Goal: Information Seeking & Learning: Learn about a topic

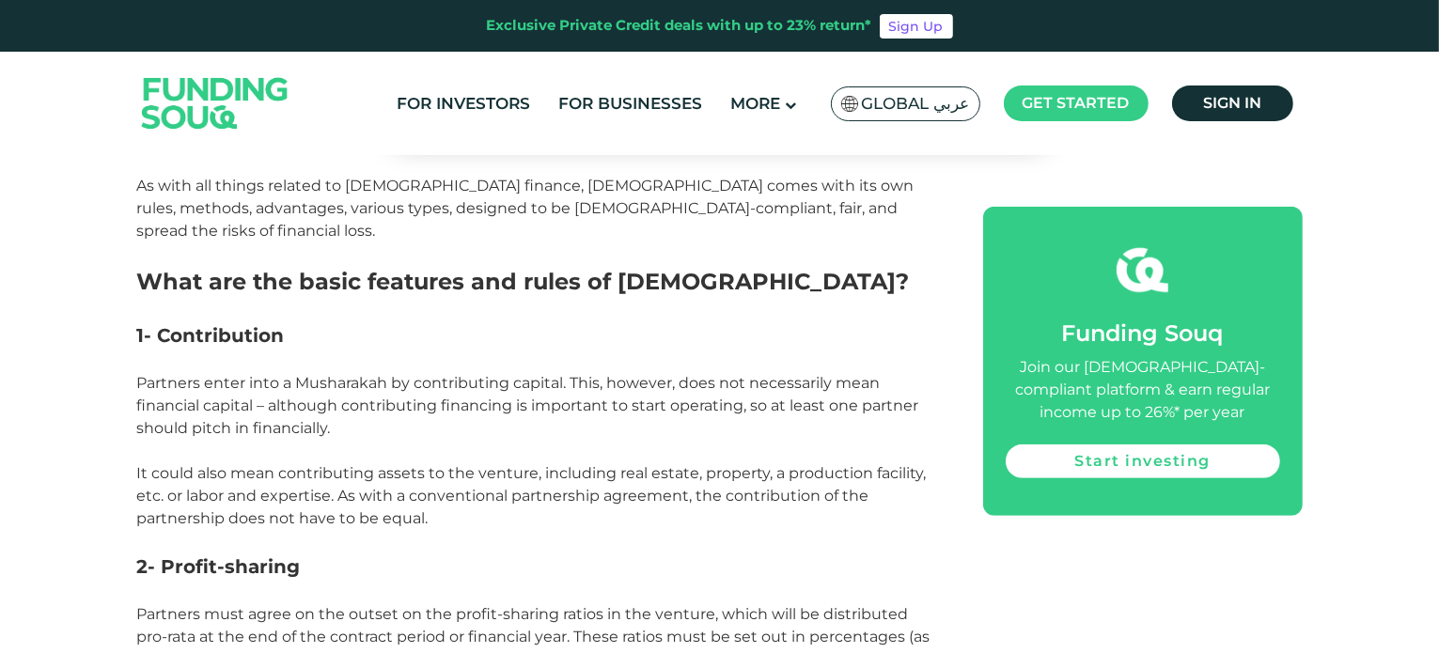
scroll to position [1002, 0]
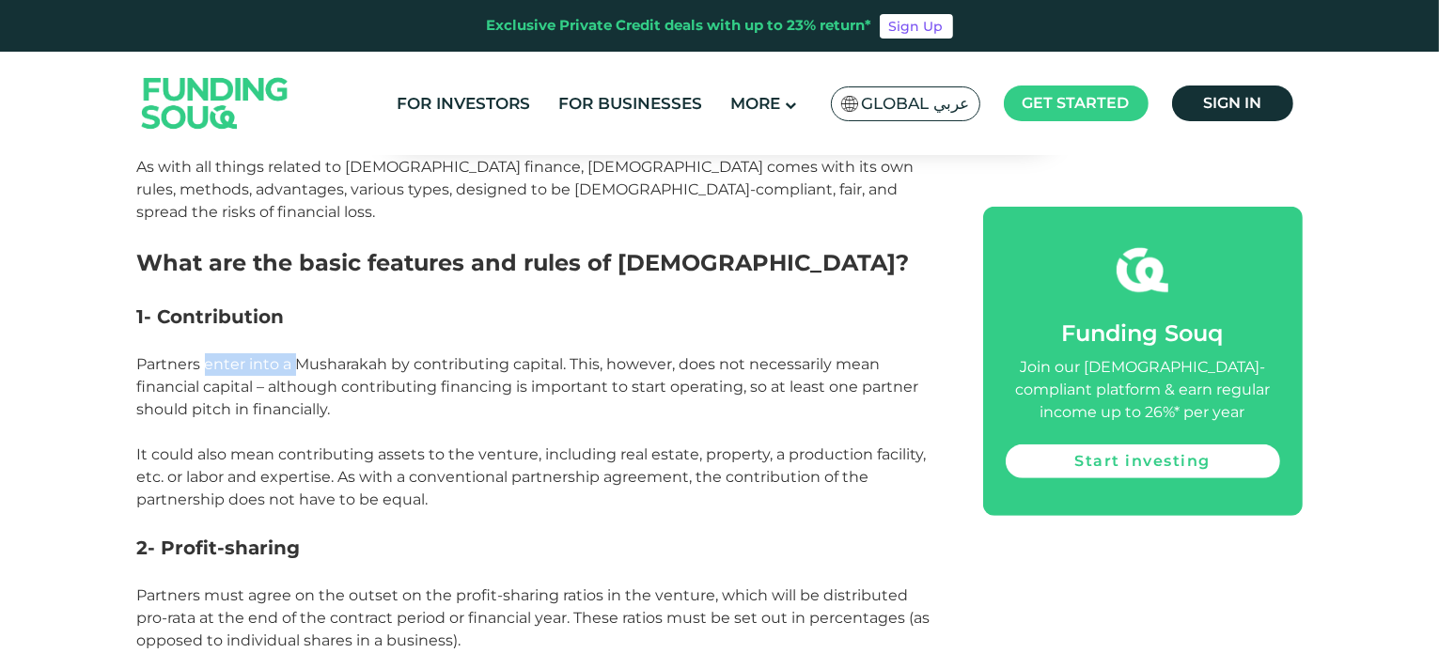
drag, startPoint x: 222, startPoint y: 344, endPoint x: 313, endPoint y: 344, distance: 91.2
click at [310, 355] on span "Partners enter into a Musharakah by contributing capital. This, however, does n…" at bounding box center [528, 386] width 782 height 63
drag, startPoint x: 376, startPoint y: 346, endPoint x: 525, endPoint y: 346, distance: 148.5
click at [518, 355] on span "Partners enter into a Musharakah by contributing capital. This, however, does n…" at bounding box center [528, 386] width 782 height 63
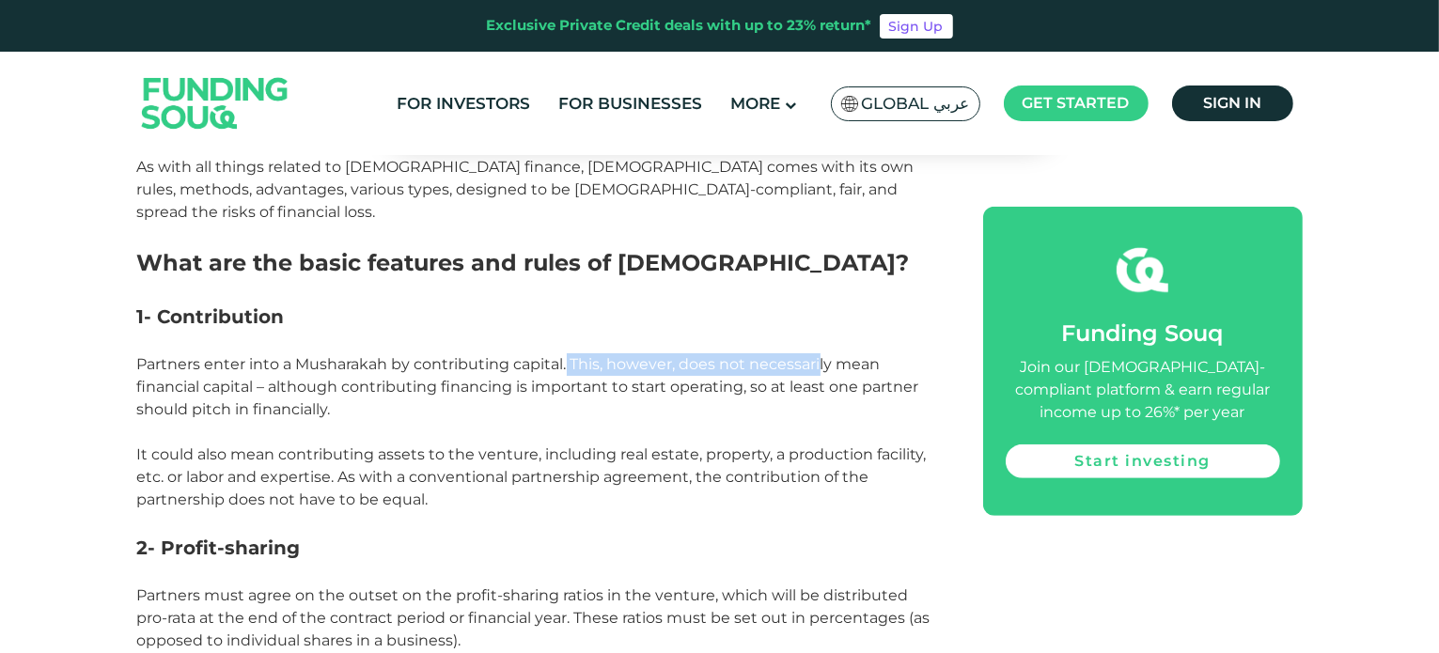
drag, startPoint x: 567, startPoint y: 349, endPoint x: 861, endPoint y: 352, distance: 294.3
click at [824, 353] on p "Partners enter into a Musharakah by contributing capital. This, however, does n…" at bounding box center [539, 387] width 804 height 68
drag, startPoint x: 153, startPoint y: 394, endPoint x: 214, endPoint y: 390, distance: 61.2
click at [211, 390] on span "Partners enter into a Musharakah by contributing capital. This, however, does n…" at bounding box center [528, 386] width 782 height 63
click at [220, 390] on span "Partners enter into a Musharakah by contributing capital. This, however, does n…" at bounding box center [528, 386] width 782 height 63
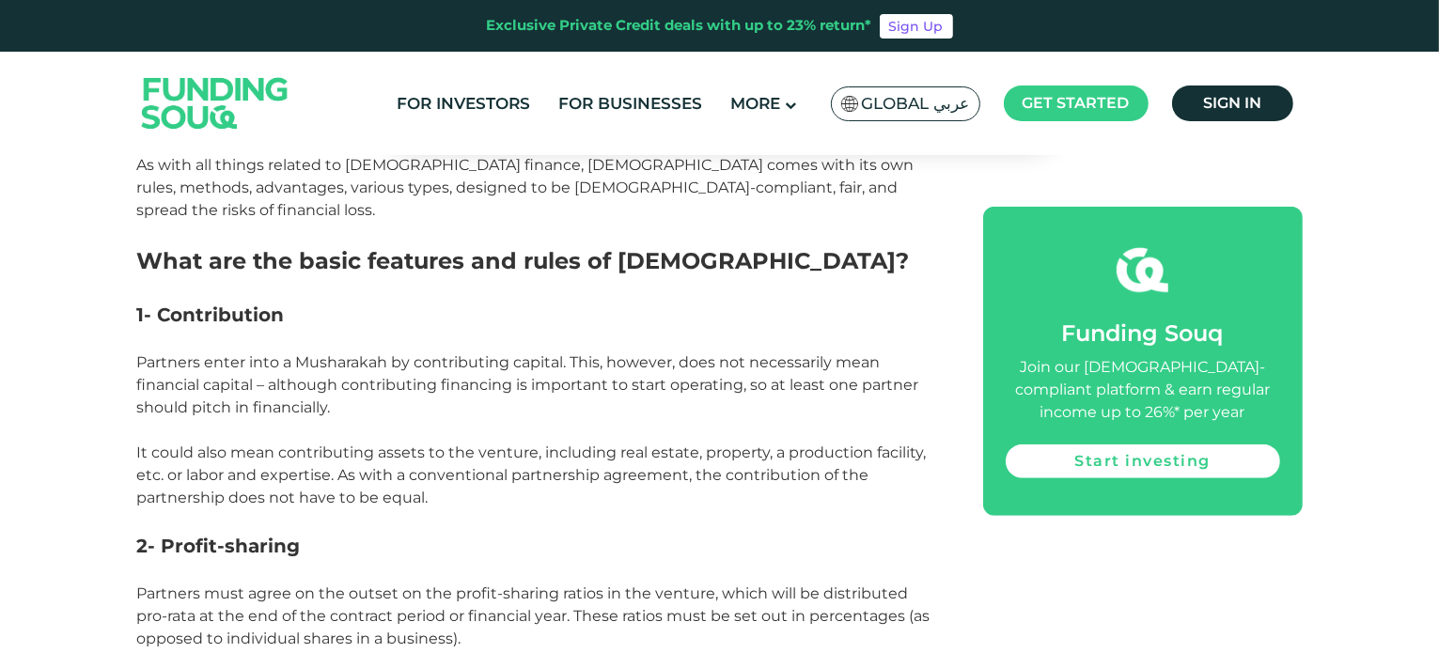
scroll to position [1128, 0]
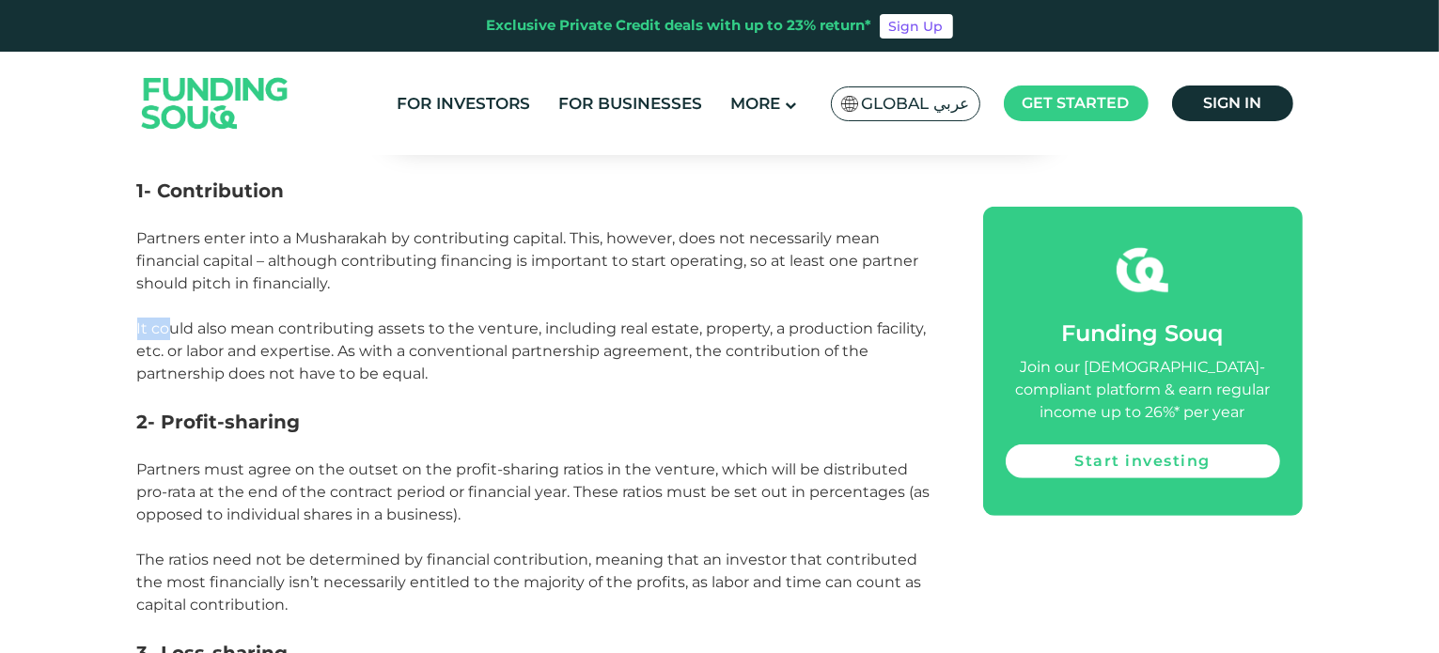
drag, startPoint x: 135, startPoint y: 311, endPoint x: 174, endPoint y: 311, distance: 38.5
drag, startPoint x: 244, startPoint y: 307, endPoint x: 294, endPoint y: 308, distance: 49.8
click at [281, 320] on span "It could also mean contributing assets to the venture, including real estate, p…" at bounding box center [532, 351] width 790 height 63
drag, startPoint x: 331, startPoint y: 311, endPoint x: 413, endPoint y: 311, distance: 81.8
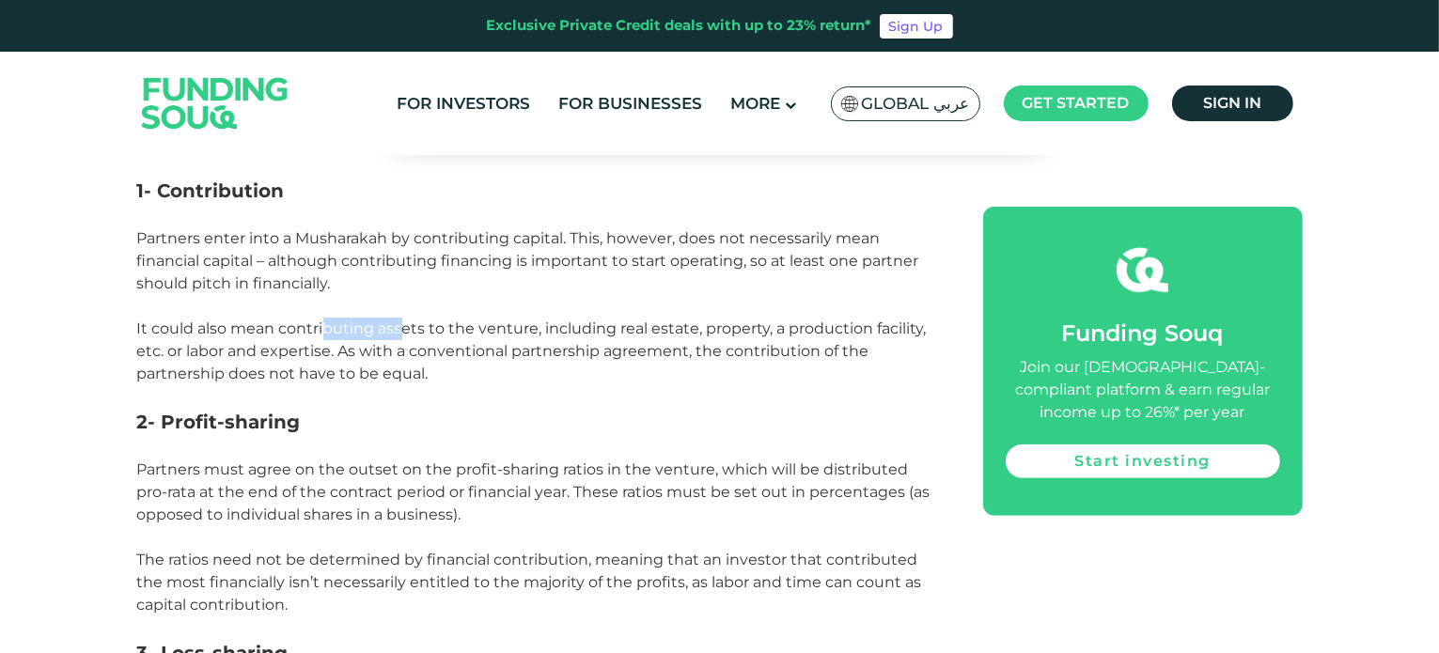
click at [410, 320] on span "It could also mean contributing assets to the venture, including real estate, p…" at bounding box center [532, 351] width 790 height 63
drag, startPoint x: 452, startPoint y: 307, endPoint x: 536, endPoint y: 307, distance: 83.7
click at [535, 320] on span "It could also mean contributing assets to the venture, including real estate, p…" at bounding box center [532, 351] width 790 height 63
drag, startPoint x: 555, startPoint y: 307, endPoint x: 635, endPoint y: 306, distance: 79.9
click at [629, 320] on span "It could also mean contributing assets to the venture, including real estate, p…" at bounding box center [532, 351] width 790 height 63
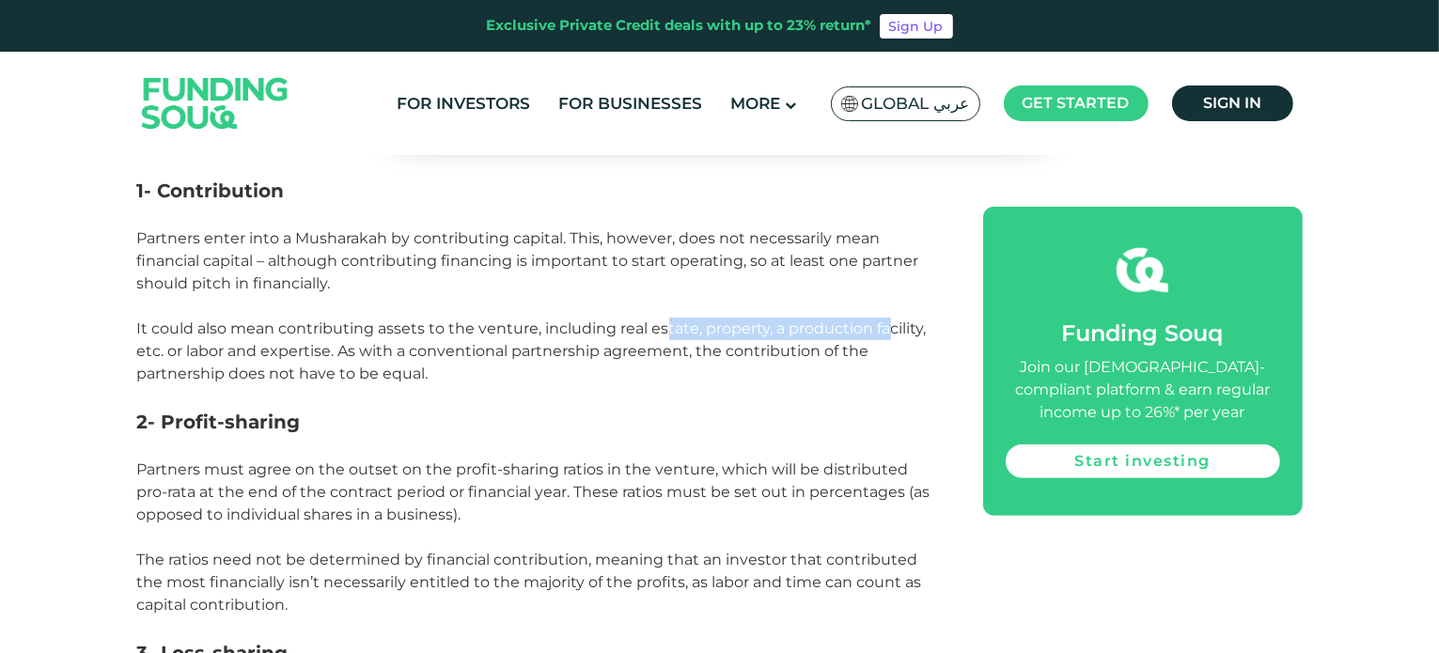
drag, startPoint x: 682, startPoint y: 307, endPoint x: 887, endPoint y: 312, distance: 205.9
click at [887, 320] on span "It could also mean contributing assets to the venture, including real estate, p…" at bounding box center [532, 351] width 790 height 63
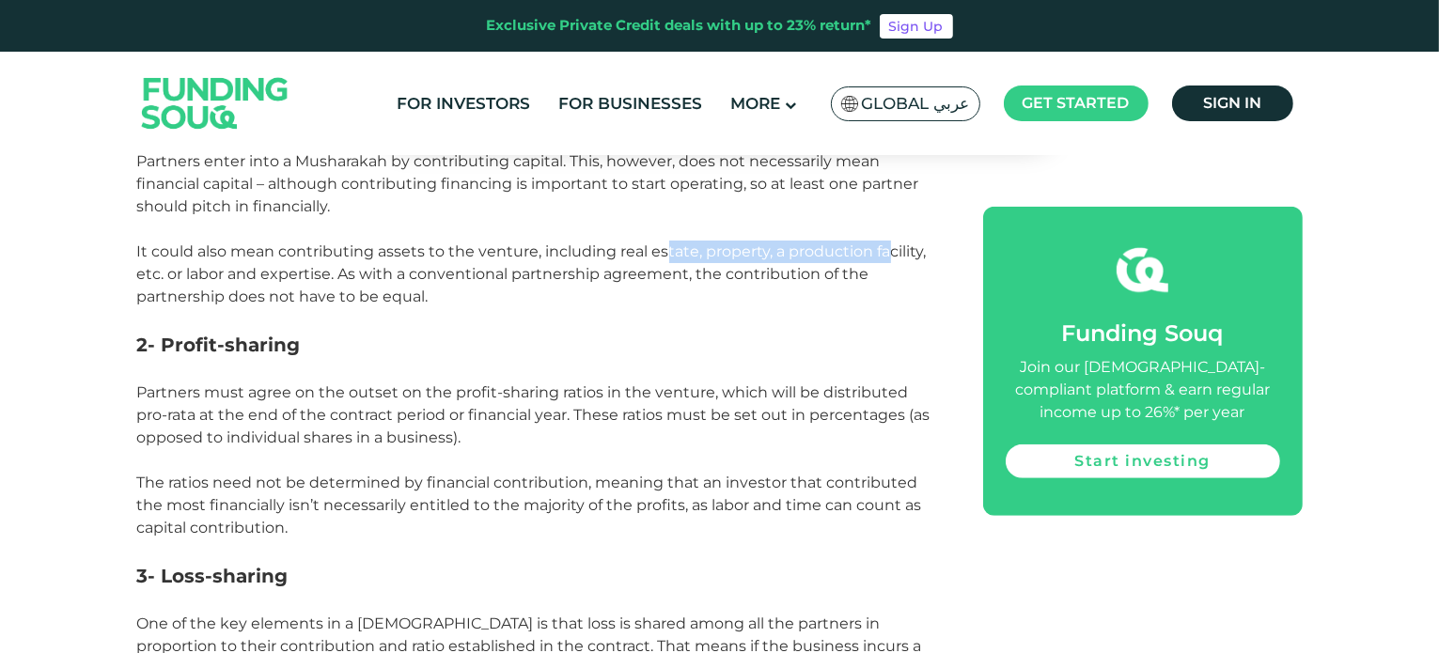
scroll to position [1253, 0]
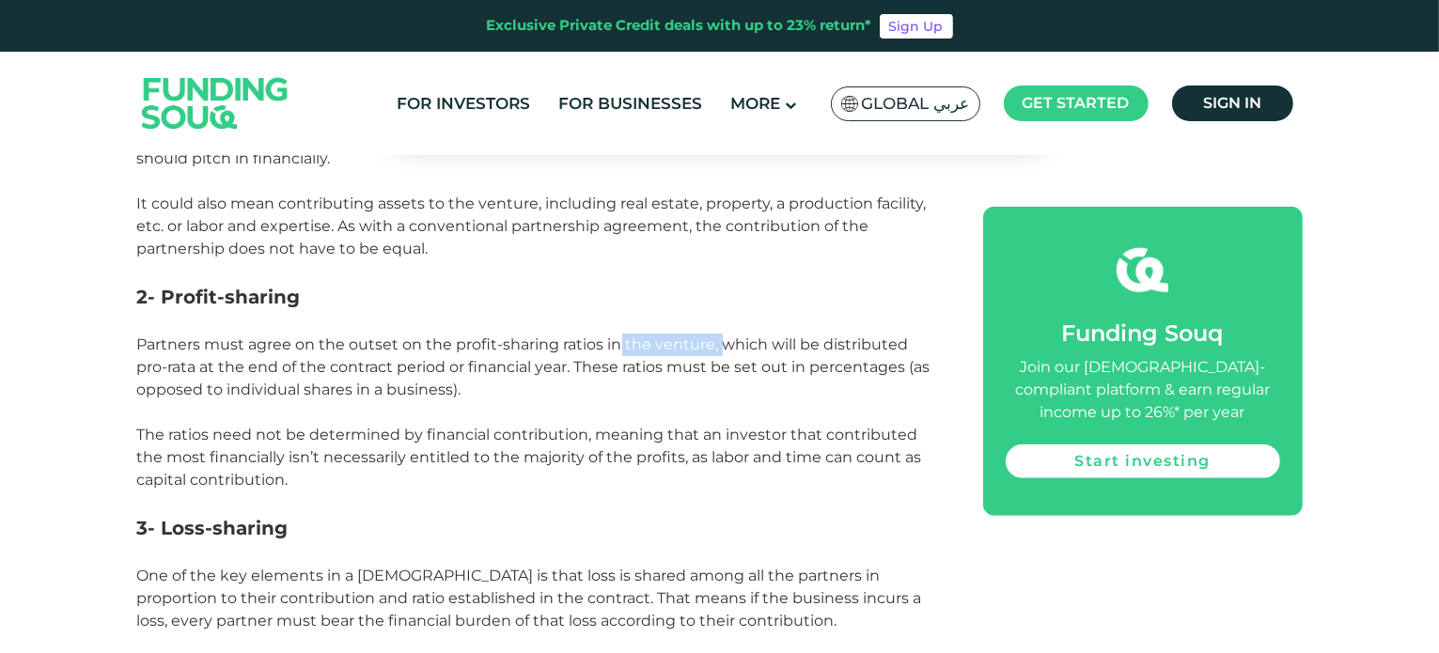
drag, startPoint x: 662, startPoint y: 317, endPoint x: 732, endPoint y: 317, distance: 70.5
click at [732, 336] on span "Partners must agree on the outset on the profit-sharing ratios in the venture, …" at bounding box center [533, 367] width 793 height 63
click at [742, 336] on span "Partners must agree on the outset on the profit-sharing ratios in the venture, …" at bounding box center [533, 367] width 793 height 63
click at [695, 336] on span "Partners must agree on the outset on the profit-sharing ratios in the venture, …" at bounding box center [533, 367] width 793 height 63
drag, startPoint x: 695, startPoint y: 326, endPoint x: 483, endPoint y: 320, distance: 211.6
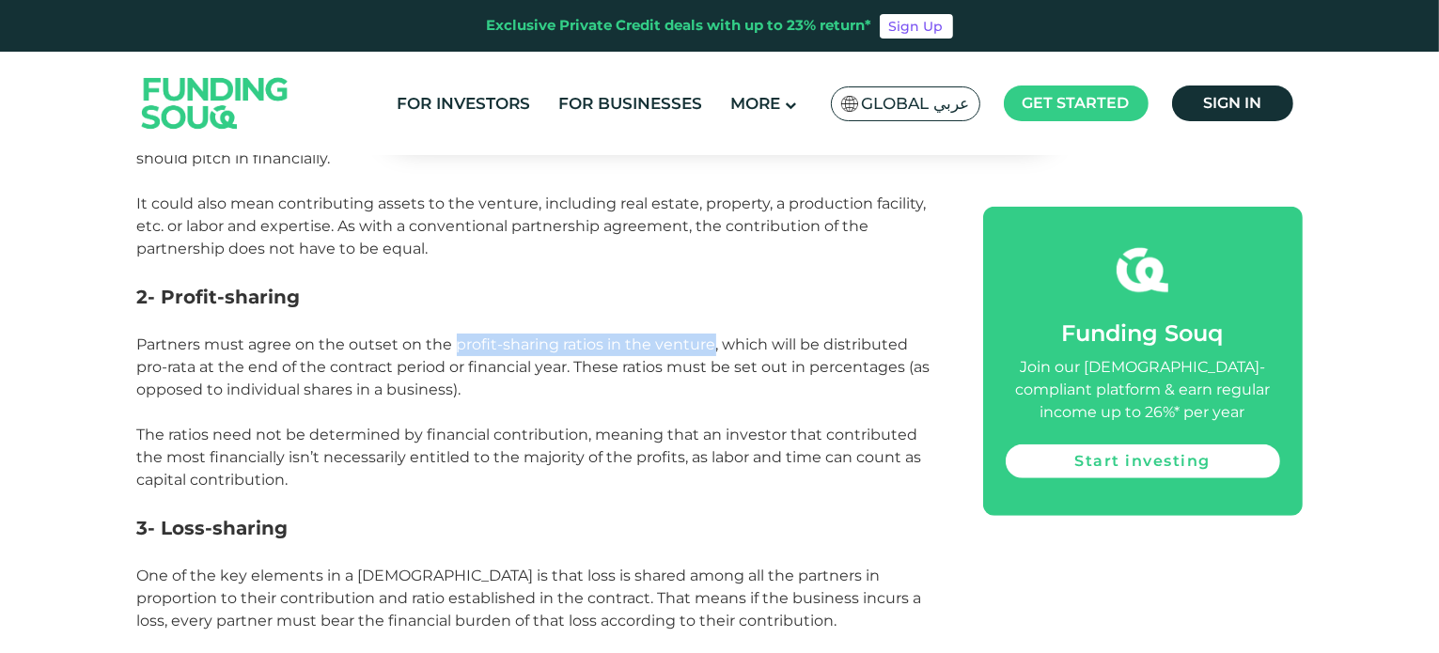
click at [483, 336] on span "Partners must agree on the outset on the profit-sharing ratios in the venture, …" at bounding box center [533, 367] width 793 height 63
click at [752, 353] on span "Partners must agree on the outset on the profit-sharing ratios in the venture, …" at bounding box center [533, 367] width 793 height 63
drag, startPoint x: 730, startPoint y: 440, endPoint x: 855, endPoint y: 439, distance: 125.0
click at [855, 439] on span "The ratios need not be determined by financial contribution, meaning that an in…" at bounding box center [529, 457] width 785 height 63
drag, startPoint x: 287, startPoint y: 463, endPoint x: 131, endPoint y: 422, distance: 161.2
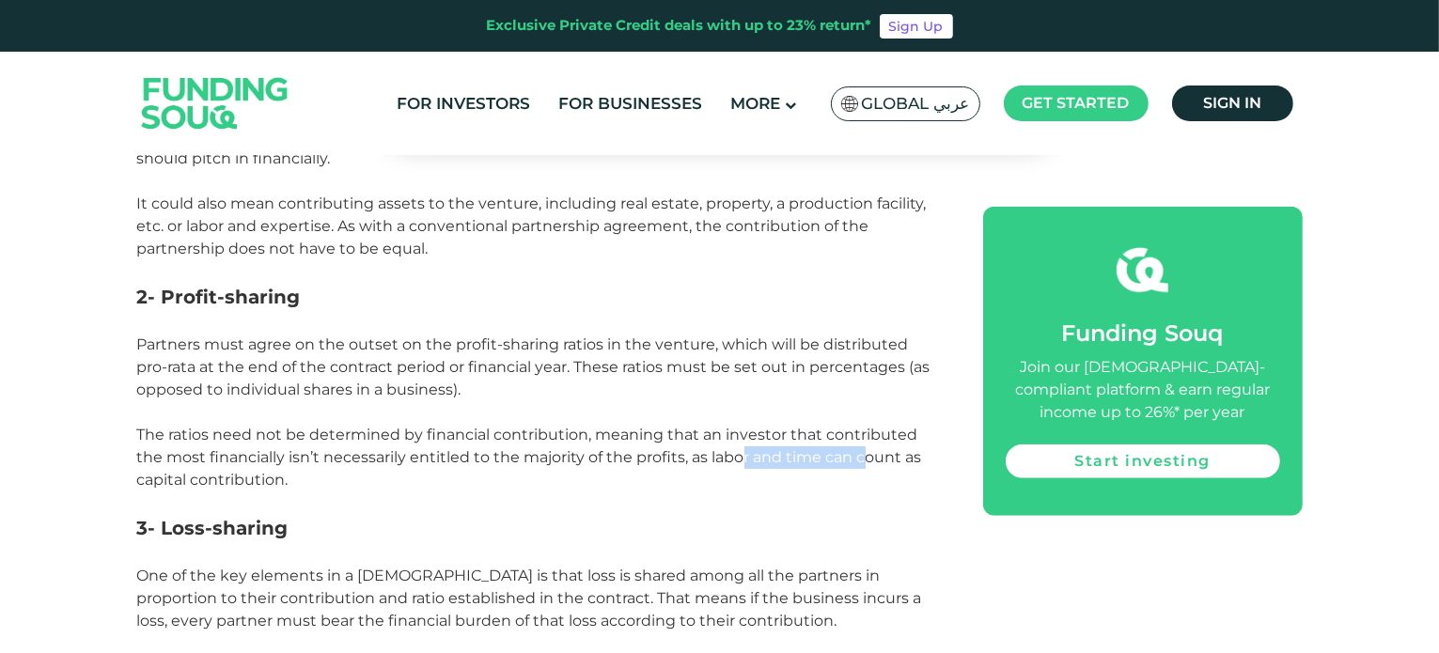
click at [200, 426] on span "The ratios need not be determined by financial contribution, meaning that an in…" at bounding box center [529, 457] width 785 height 63
drag, startPoint x: 129, startPoint y: 413, endPoint x: 337, endPoint y: 462, distance: 213.4
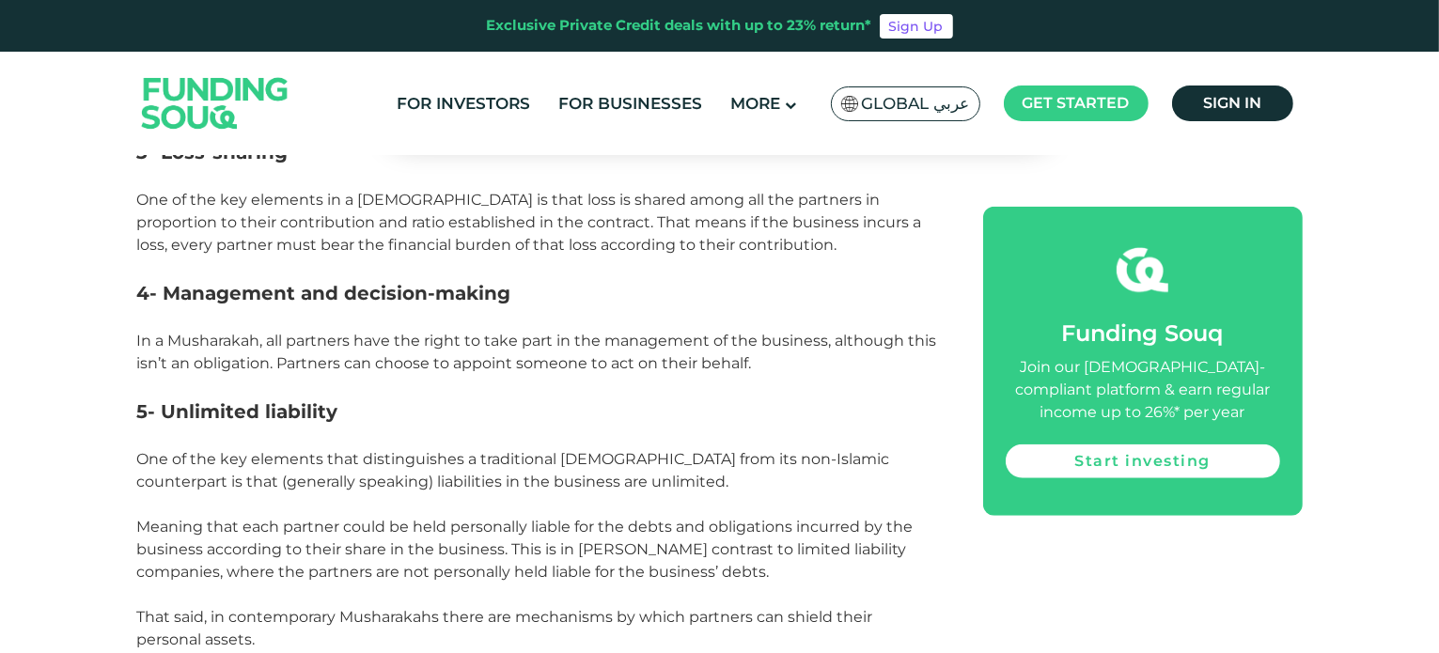
click at [323, 257] on p at bounding box center [539, 268] width 804 height 23
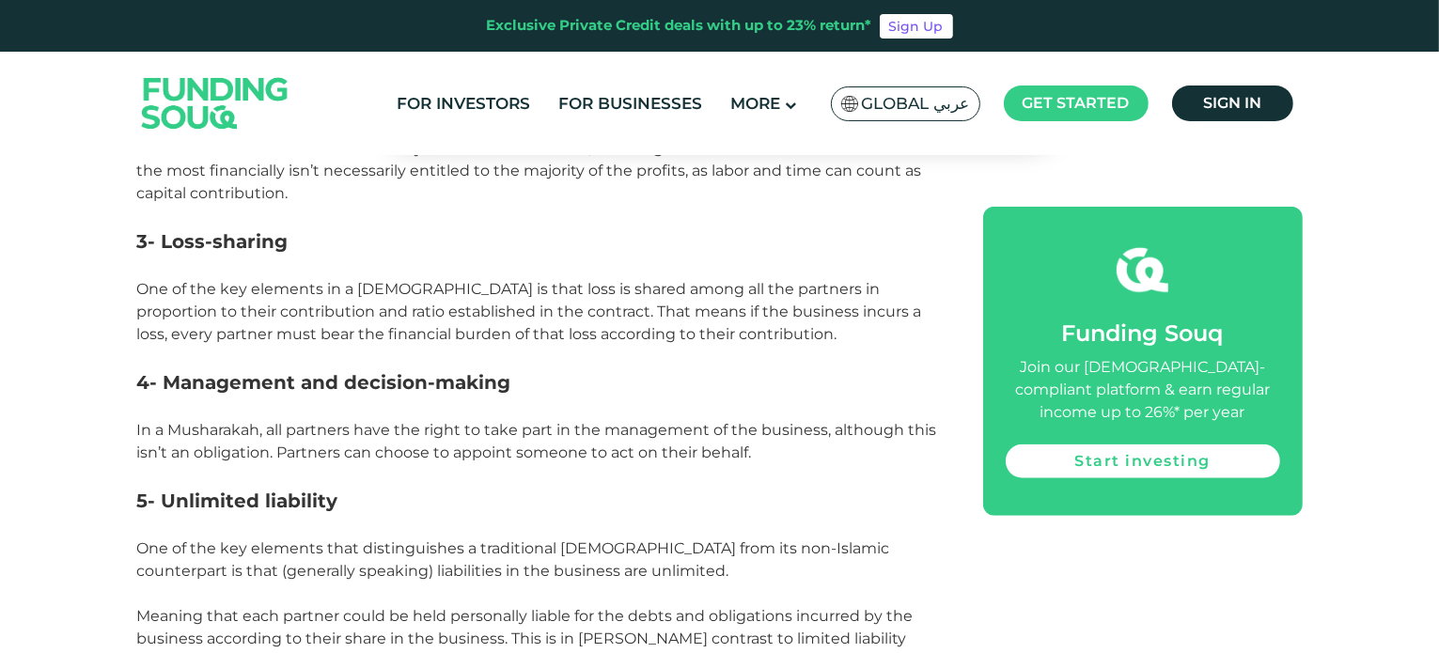
scroll to position [1504, 0]
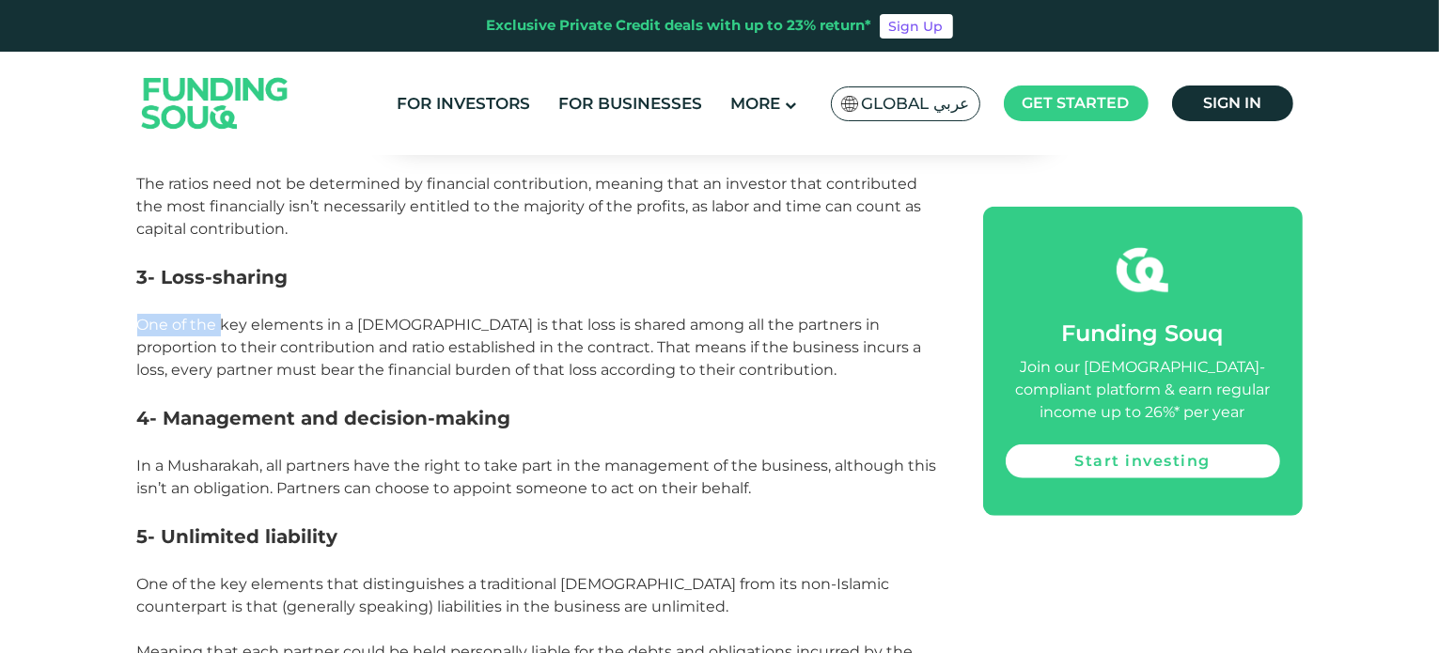
drag, startPoint x: 136, startPoint y: 303, endPoint x: 239, endPoint y: 307, distance: 102.6
click at [229, 316] on span "One of the key elements in a [DEMOGRAPHIC_DATA] is that loss is shared among al…" at bounding box center [529, 347] width 785 height 63
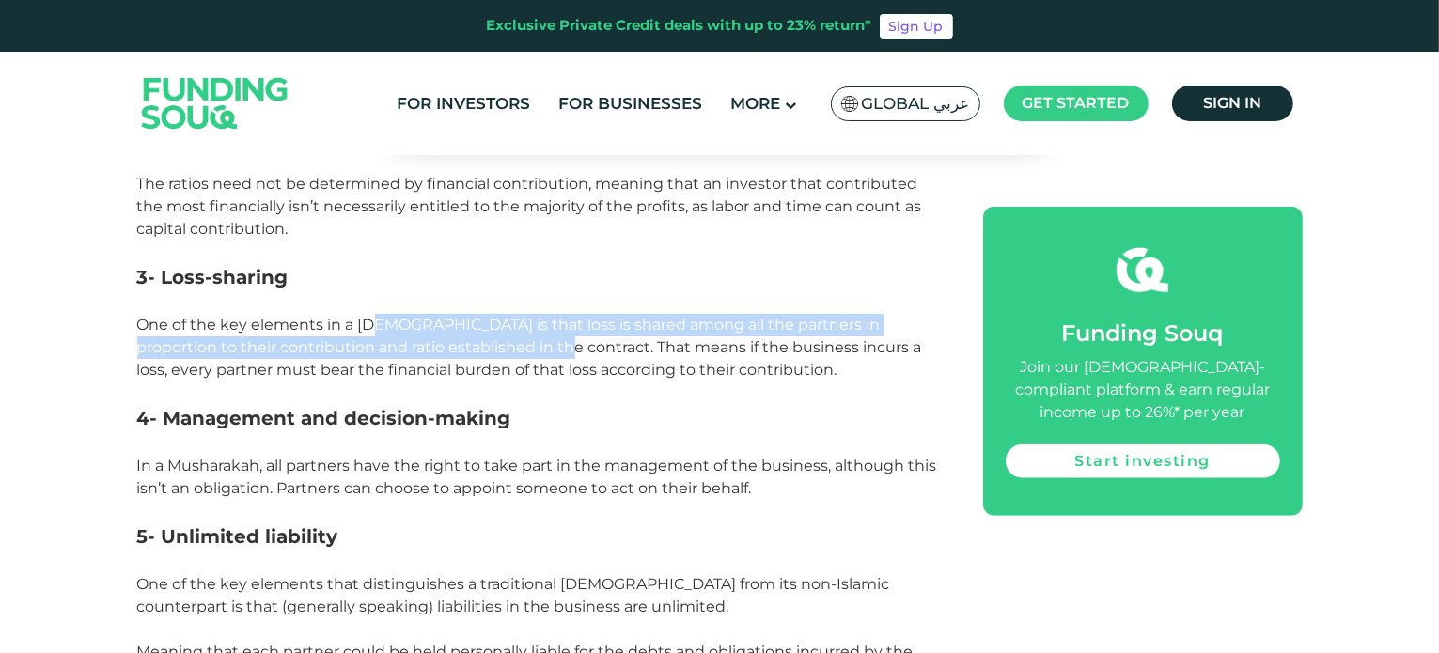
drag, startPoint x: 427, startPoint y: 311, endPoint x: 576, endPoint y: 318, distance: 149.6
click at [561, 319] on span "One of the key elements in a [DEMOGRAPHIC_DATA] is that loss is shared among al…" at bounding box center [529, 347] width 785 height 63
click at [597, 314] on p "One of the key elements in a [DEMOGRAPHIC_DATA] is that loss is shared among al…" at bounding box center [539, 348] width 804 height 68
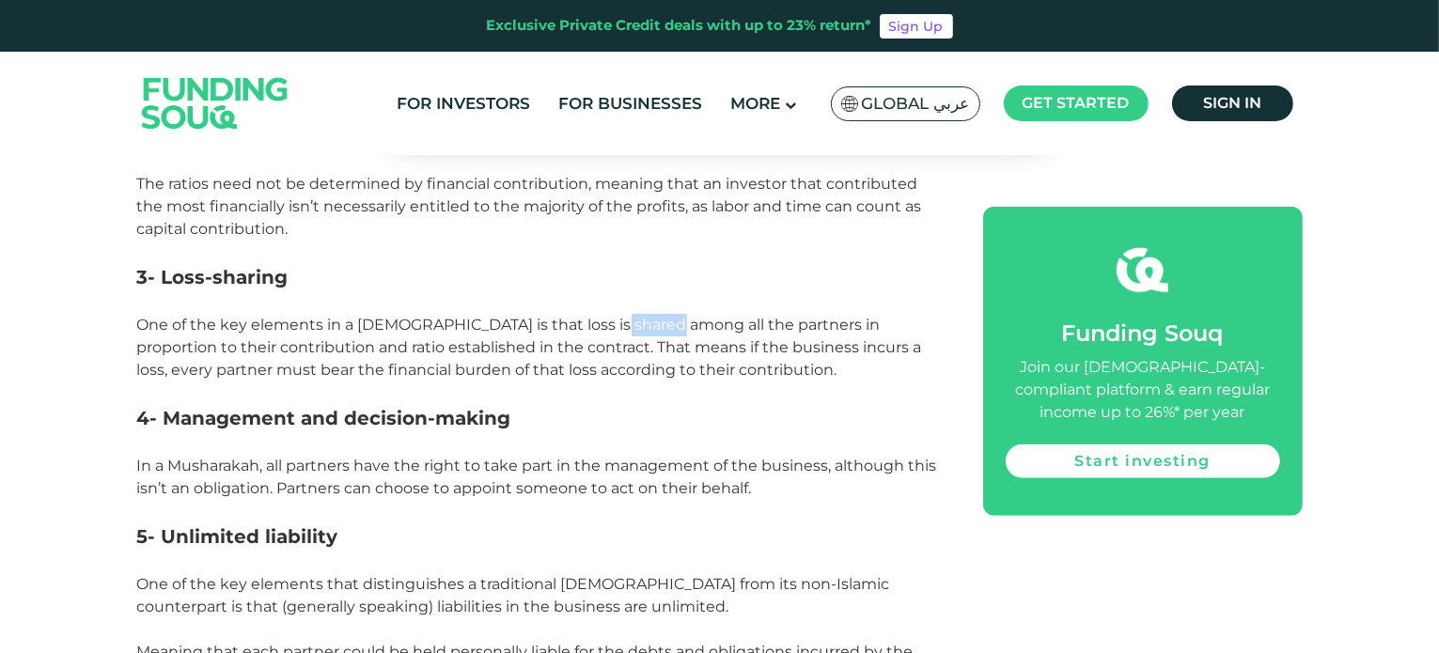
drag, startPoint x: 607, startPoint y: 303, endPoint x: 702, endPoint y: 302, distance: 95.0
click at [677, 316] on span "One of the key elements in a [DEMOGRAPHIC_DATA] is that loss is shared among al…" at bounding box center [529, 347] width 785 height 63
drag, startPoint x: 750, startPoint y: 303, endPoint x: 884, endPoint y: 306, distance: 133.5
click at [884, 316] on span "One of the key elements in a [DEMOGRAPHIC_DATA] is that loss is shared among al…" at bounding box center [529, 347] width 785 height 63
drag, startPoint x: 121, startPoint y: 327, endPoint x: 195, endPoint y: 330, distance: 73.4
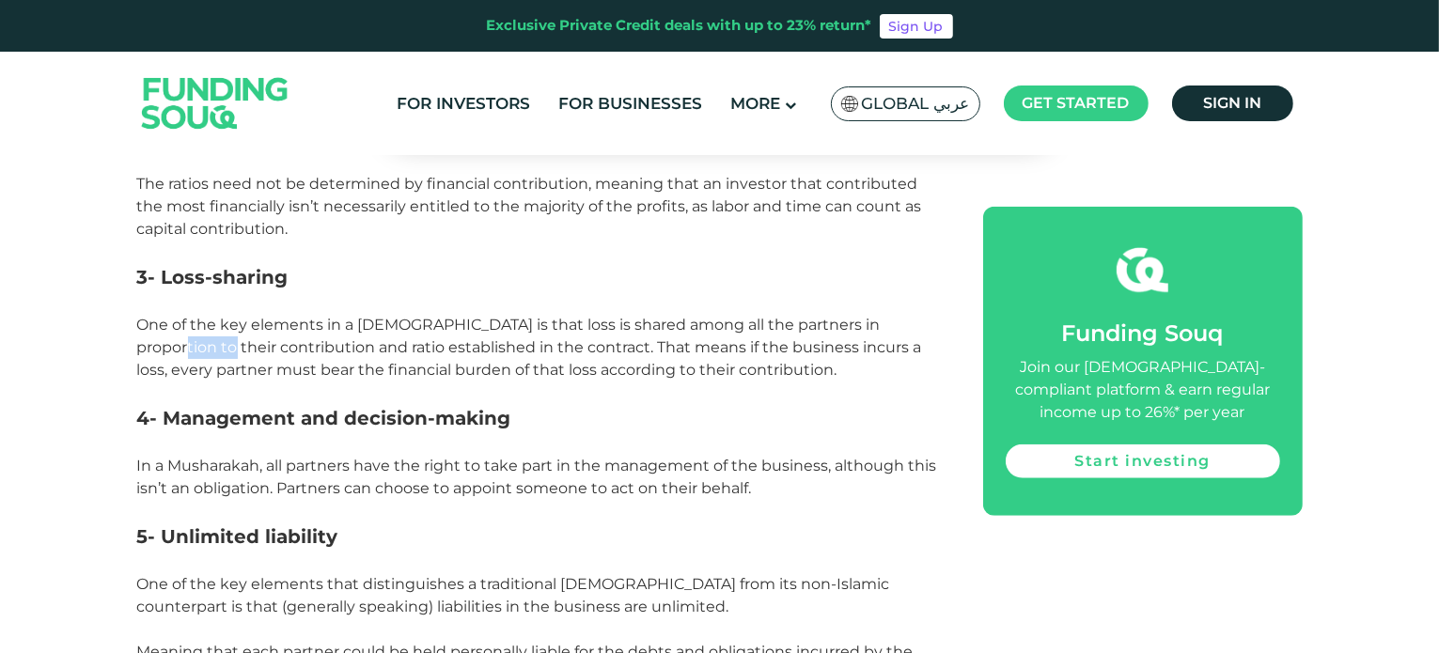
drag, startPoint x: 289, startPoint y: 327, endPoint x: 530, endPoint y: 334, distance: 241.7
click at [530, 334] on span "One of the key elements in a [DEMOGRAPHIC_DATA] is that loss is shared among al…" at bounding box center [529, 347] width 785 height 63
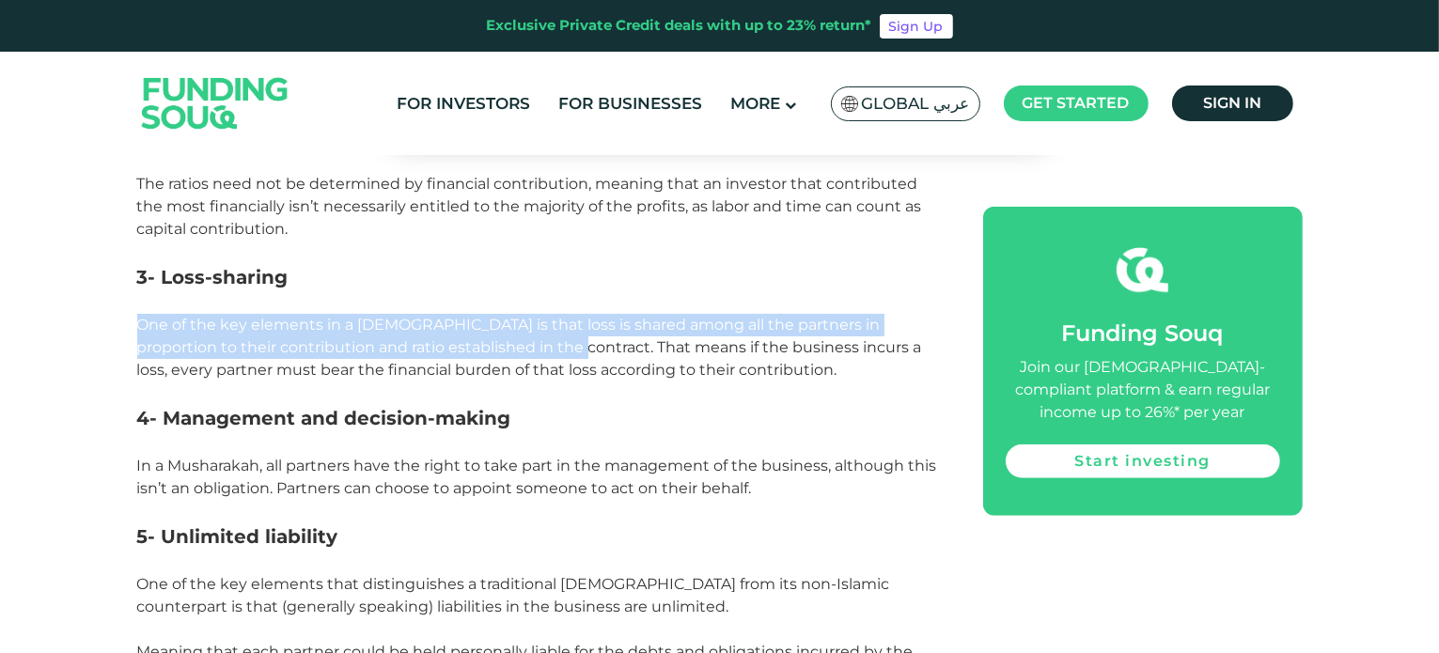
drag, startPoint x: 530, startPoint y: 334, endPoint x: 150, endPoint y: 312, distance: 380.4
click at [150, 314] on p "One of the key elements in a [DEMOGRAPHIC_DATA] is that loss is shared among al…" at bounding box center [539, 348] width 804 height 68
click at [148, 314] on p "One of the key elements in a [DEMOGRAPHIC_DATA] is that loss is shared among al…" at bounding box center [539, 348] width 804 height 68
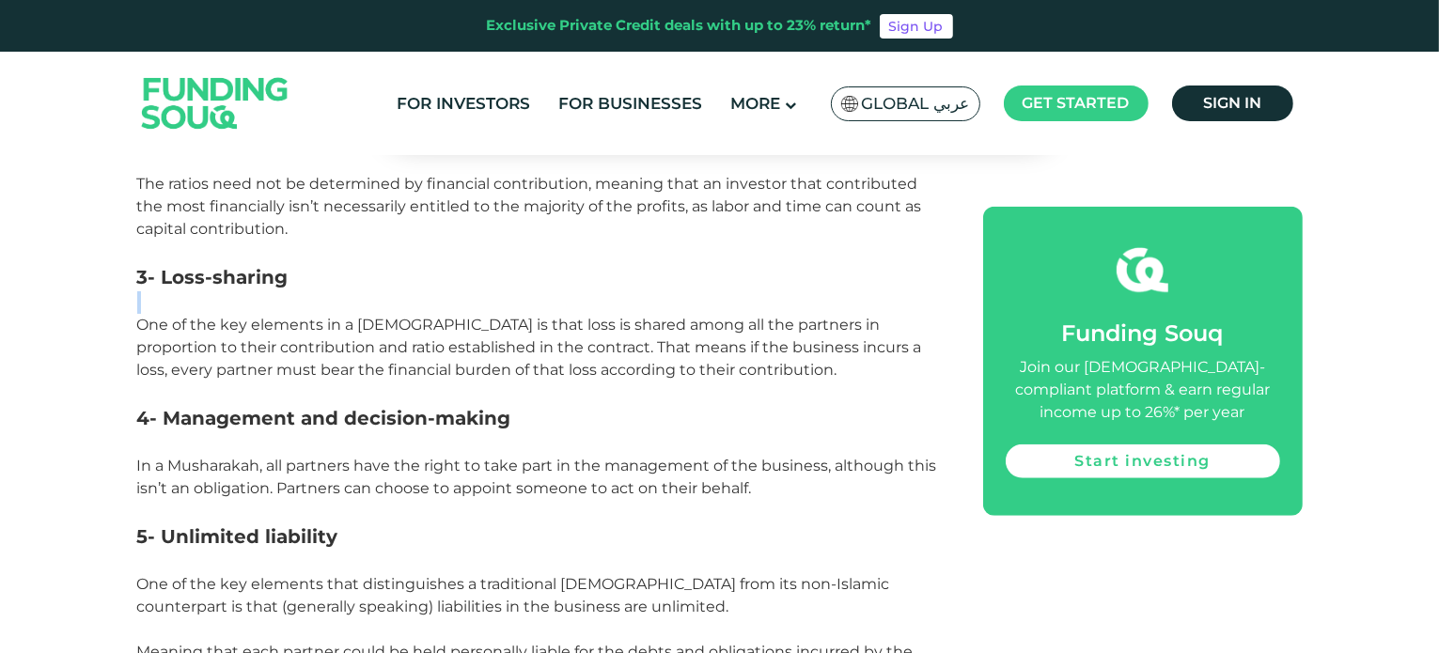
drag, startPoint x: 130, startPoint y: 273, endPoint x: 267, endPoint y: 275, distance: 137.3
drag, startPoint x: 268, startPoint y: 262, endPoint x: 176, endPoint y: 264, distance: 92.1
click at [176, 266] on span "3- Loss-sharing" at bounding box center [212, 277] width 151 height 23
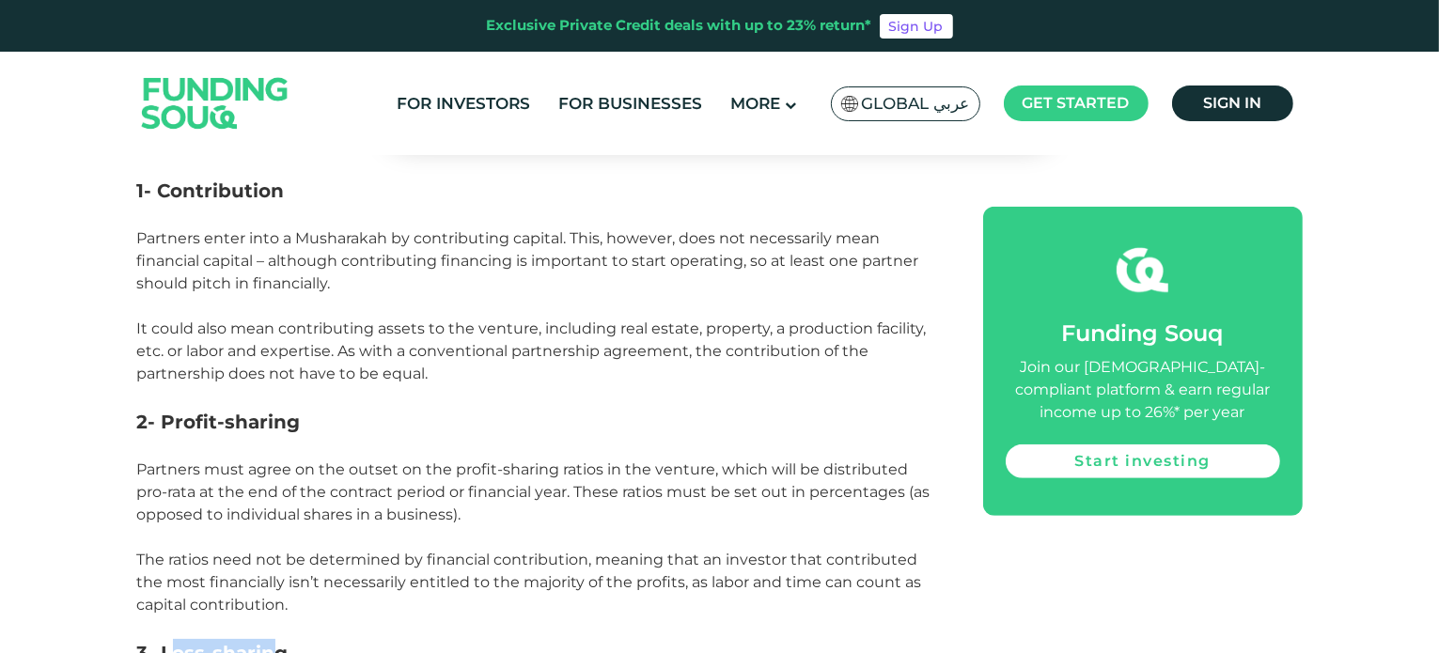
scroll to position [1002, 0]
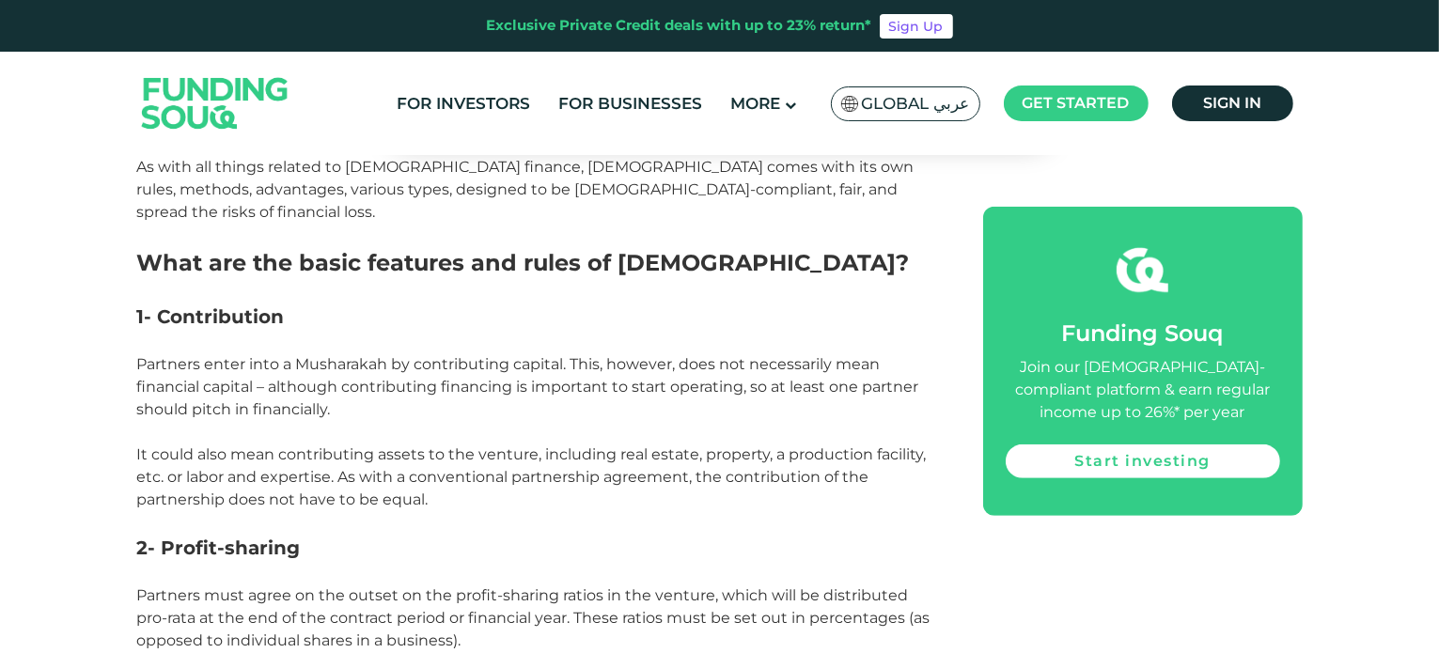
click at [222, 306] on span "1- Contribution" at bounding box center [211, 317] width 148 height 23
copy span "Contribution"
click at [372, 331] on p at bounding box center [539, 342] width 804 height 23
click at [252, 306] on span "1- Contribution" at bounding box center [211, 317] width 148 height 23
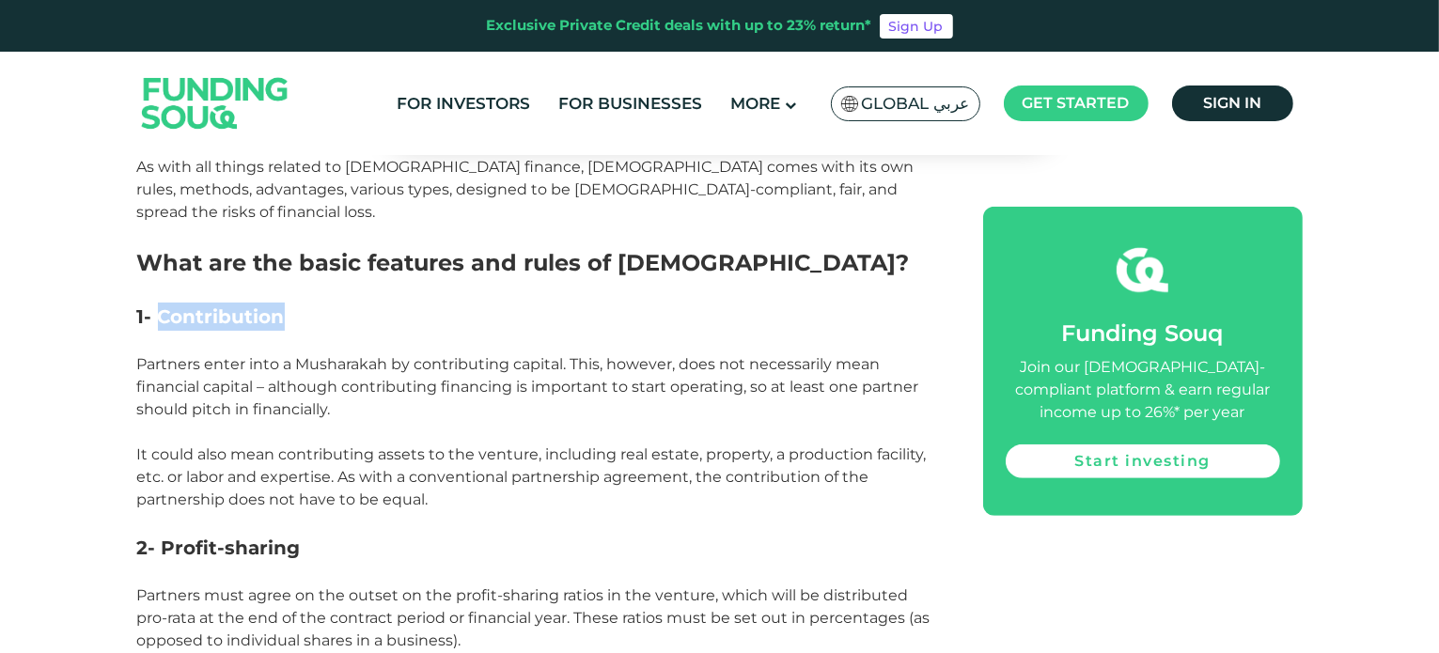
click at [252, 306] on span "1- Contribution" at bounding box center [211, 317] width 148 height 23
click at [268, 537] on span "2- Profit-sharing" at bounding box center [219, 548] width 164 height 23
drag, startPoint x: 268, startPoint y: 528, endPoint x: 203, endPoint y: 525, distance: 65.0
click at [203, 537] on span "2- Profit-sharing" at bounding box center [219, 548] width 164 height 23
copy span "Profit-sharing"
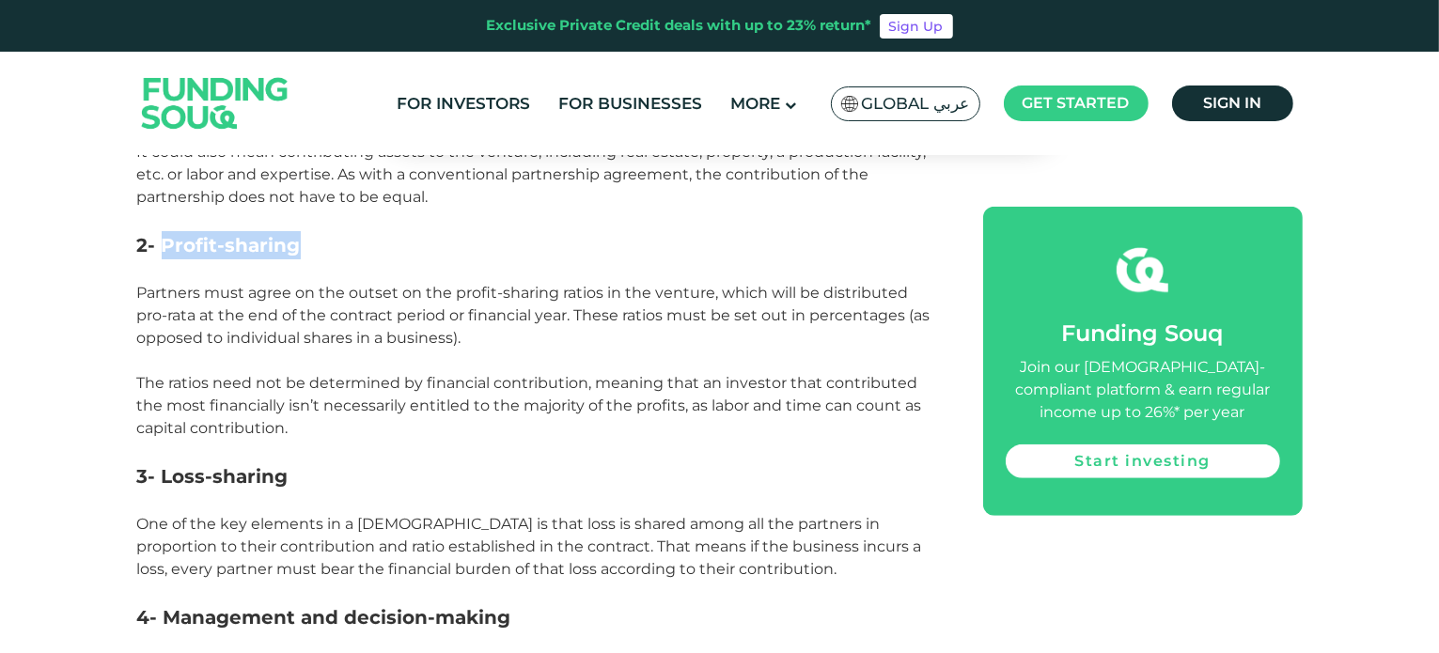
scroll to position [1378, 0]
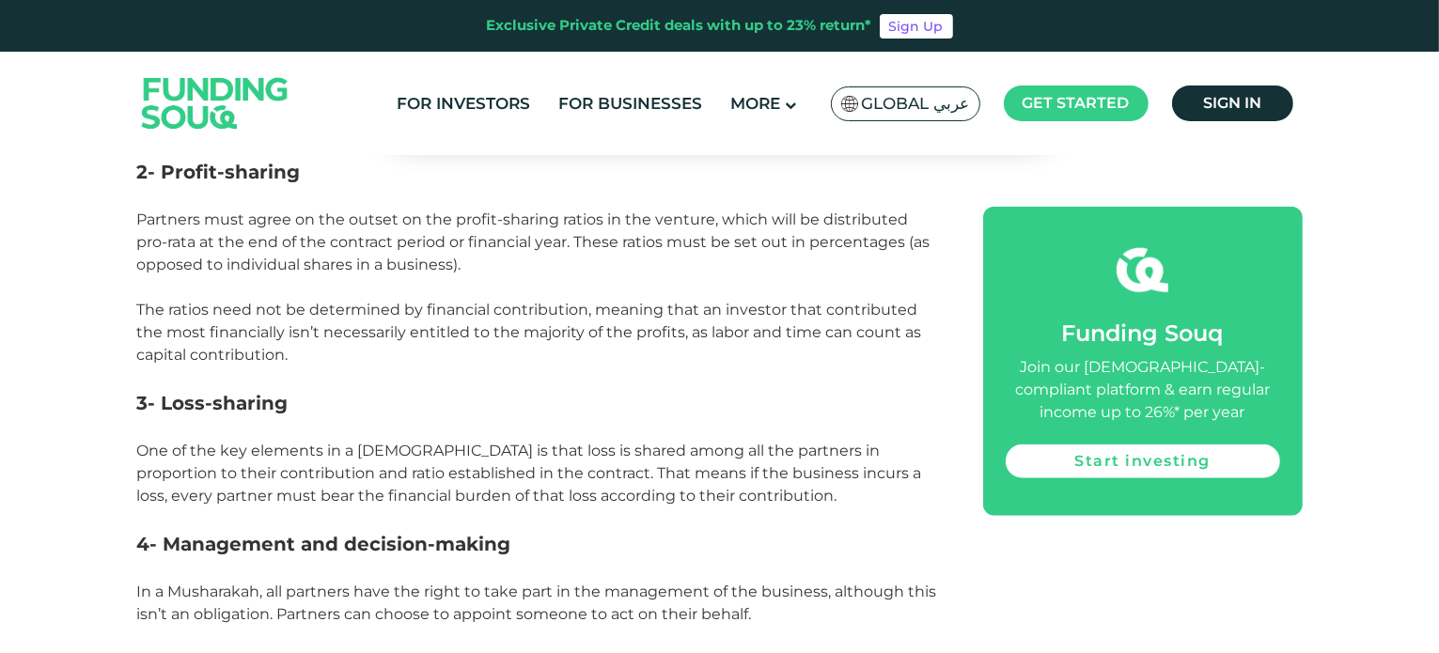
click at [184, 392] on span "3- Loss-sharing" at bounding box center [212, 403] width 151 height 23
drag, startPoint x: 184, startPoint y: 379, endPoint x: 252, endPoint y: 382, distance: 67.7
click at [252, 392] on span "3- Loss-sharing" at bounding box center [212, 403] width 151 height 23
copy span "Loss-sharing"
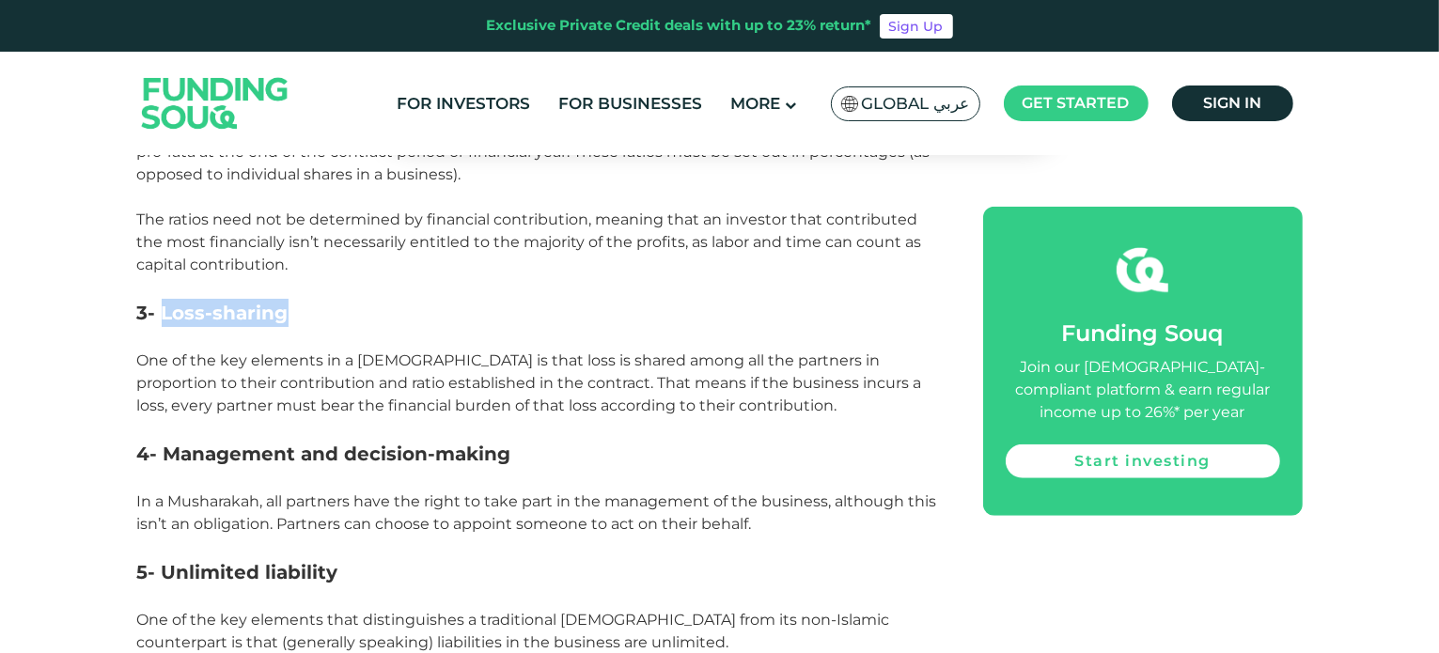
scroll to position [1629, 0]
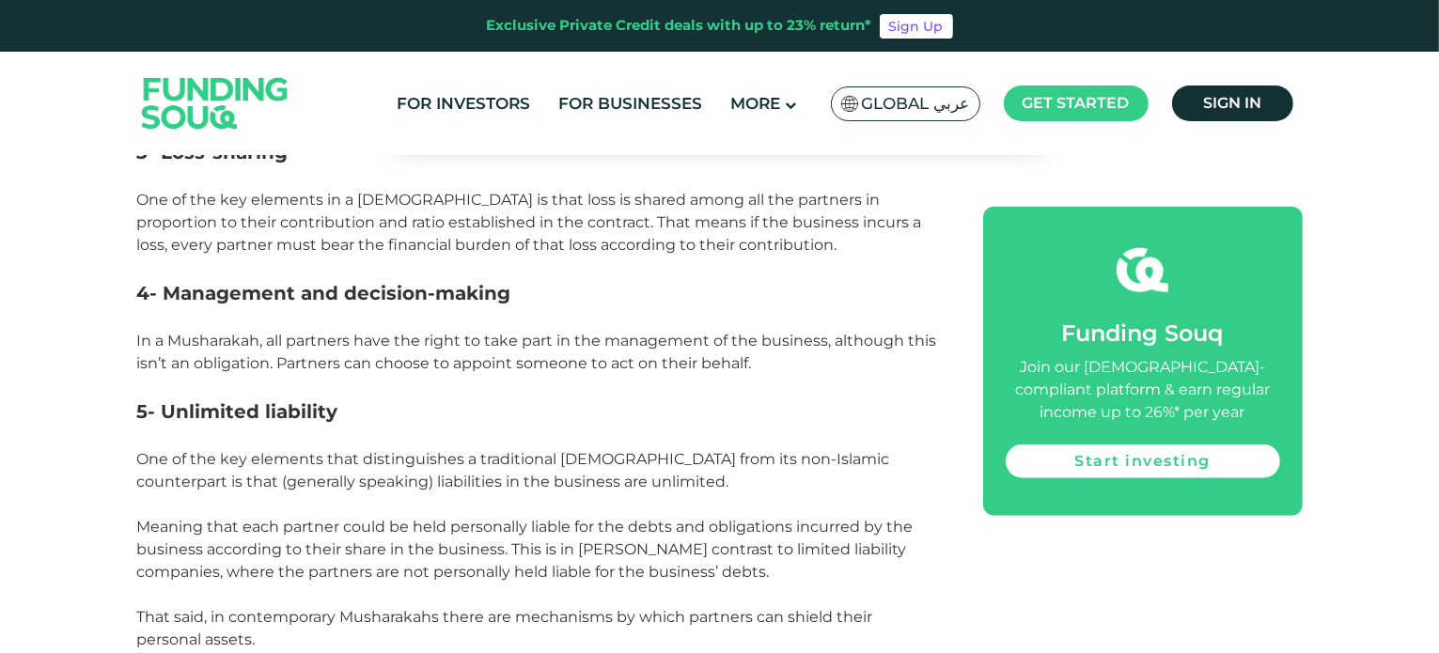
click at [224, 282] on span "4- Management and decision-making" at bounding box center [324, 293] width 374 height 23
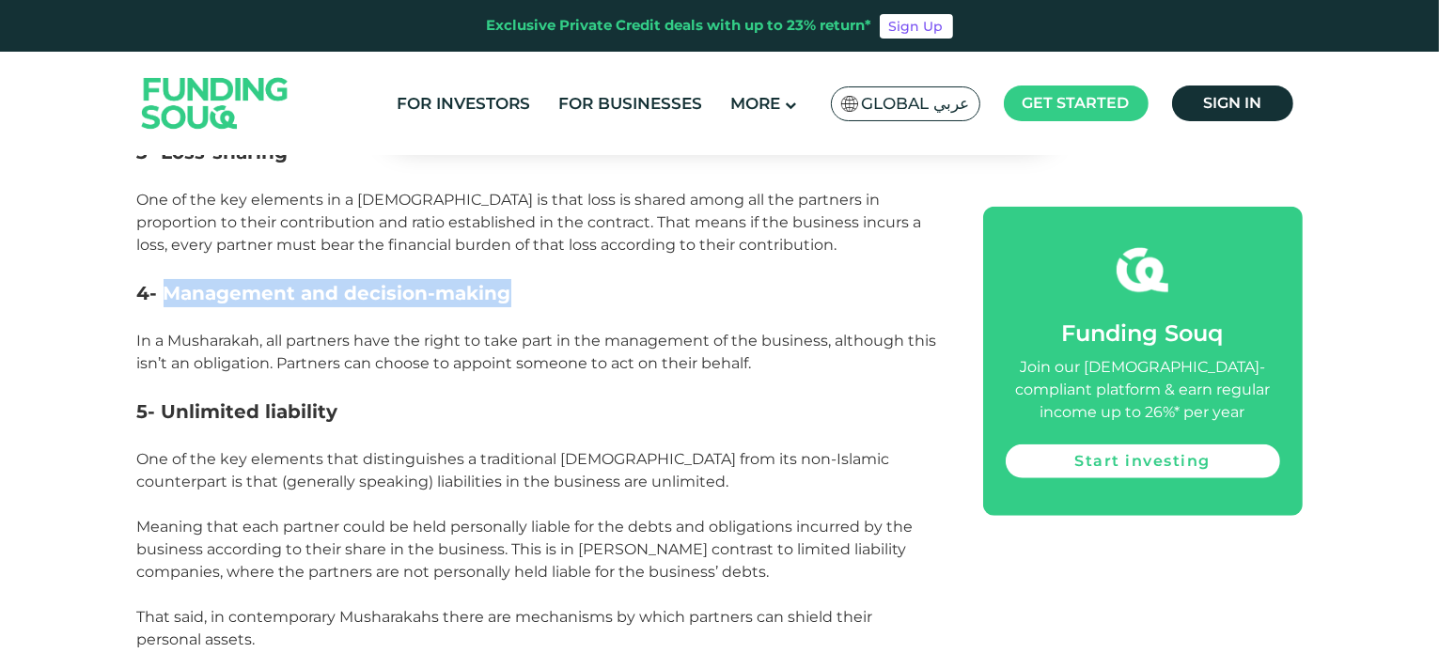
drag, startPoint x: 224, startPoint y: 274, endPoint x: 455, endPoint y: 271, distance: 231.3
click at [455, 282] on span "4- Management and decision-making" at bounding box center [324, 293] width 374 height 23
copy span "Management and decision-making"
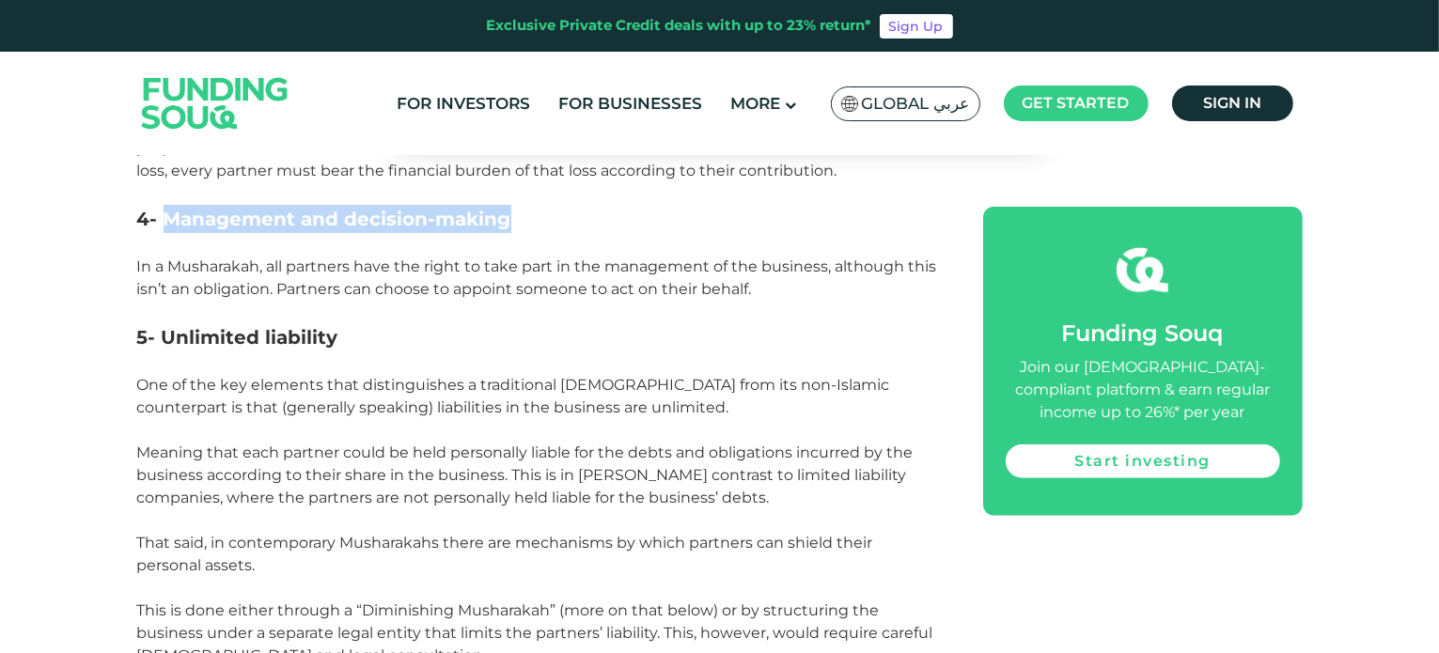
scroll to position [1754, 0]
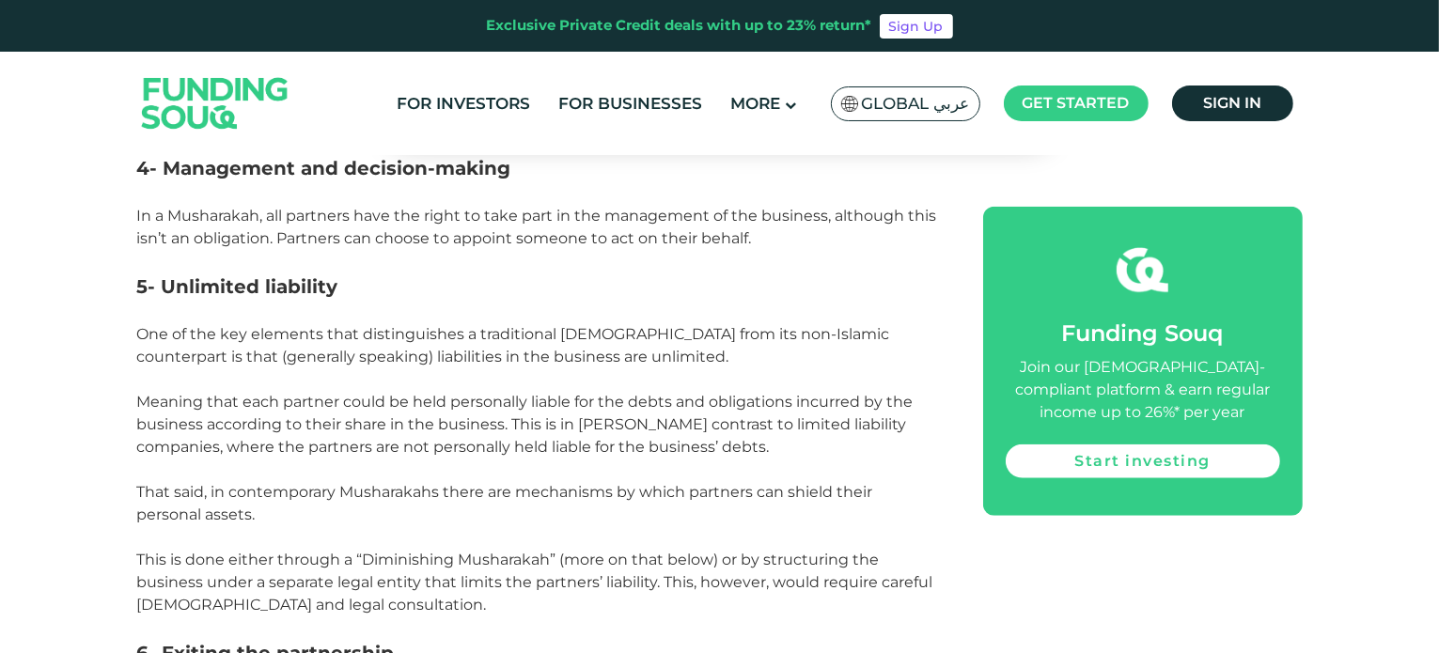
click at [212, 275] on span "5- Unlimited liability" at bounding box center [237, 286] width 201 height 23
drag, startPoint x: 212, startPoint y: 256, endPoint x: 260, endPoint y: 259, distance: 48.0
click at [260, 275] on span "5- Unlimited liability" at bounding box center [237, 286] width 201 height 23
copy span "Unlimited liability"
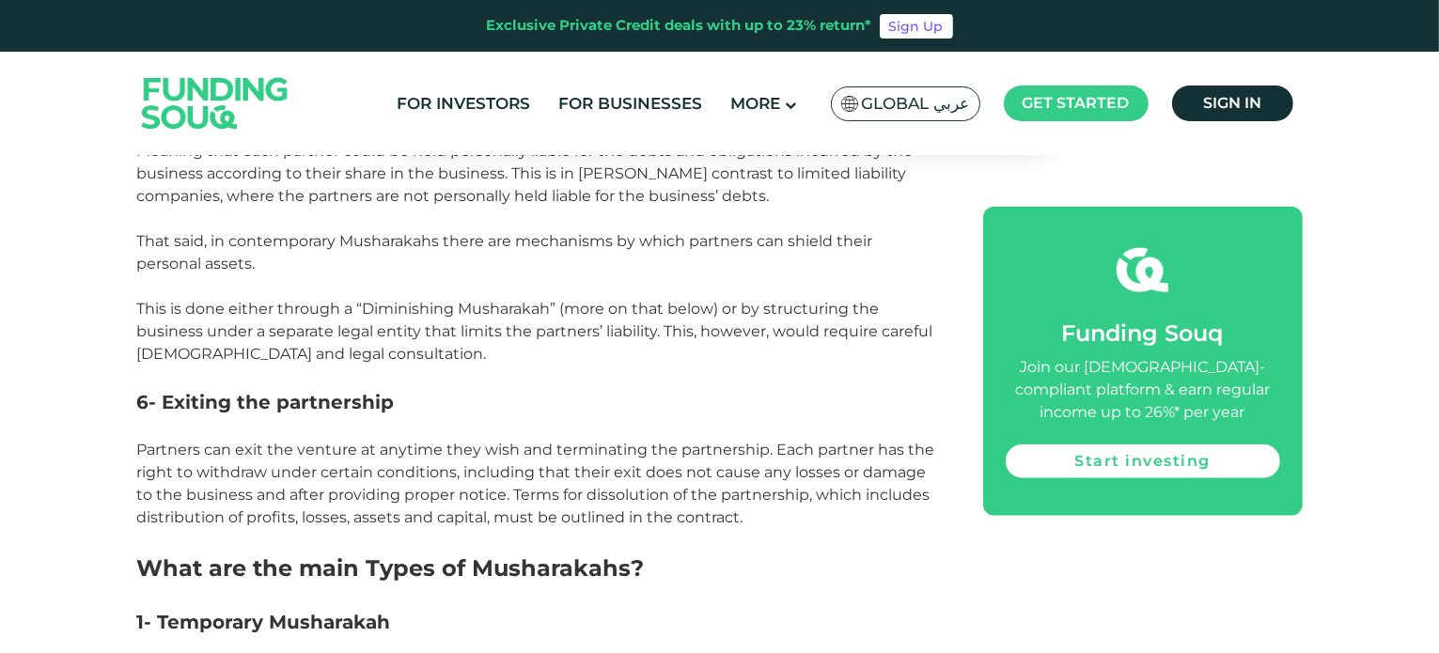
scroll to position [2130, 0]
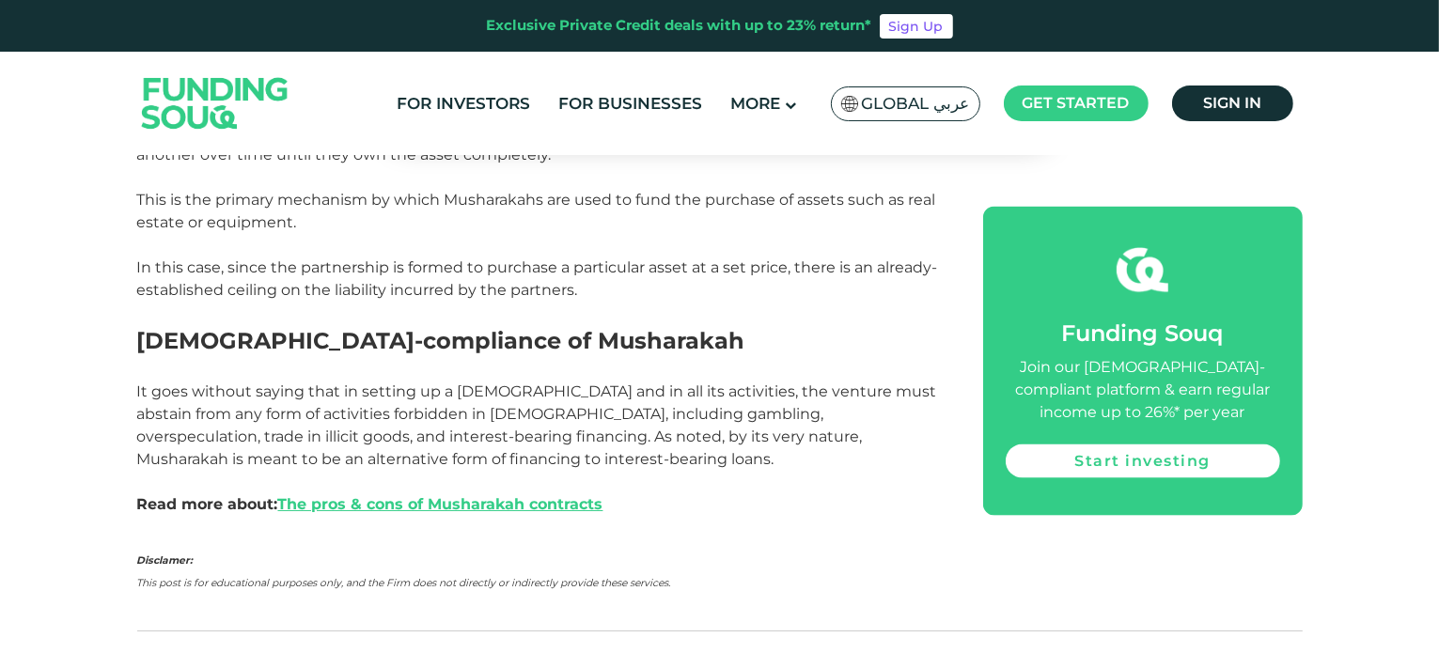
click at [210, 358] on p at bounding box center [539, 369] width 804 height 23
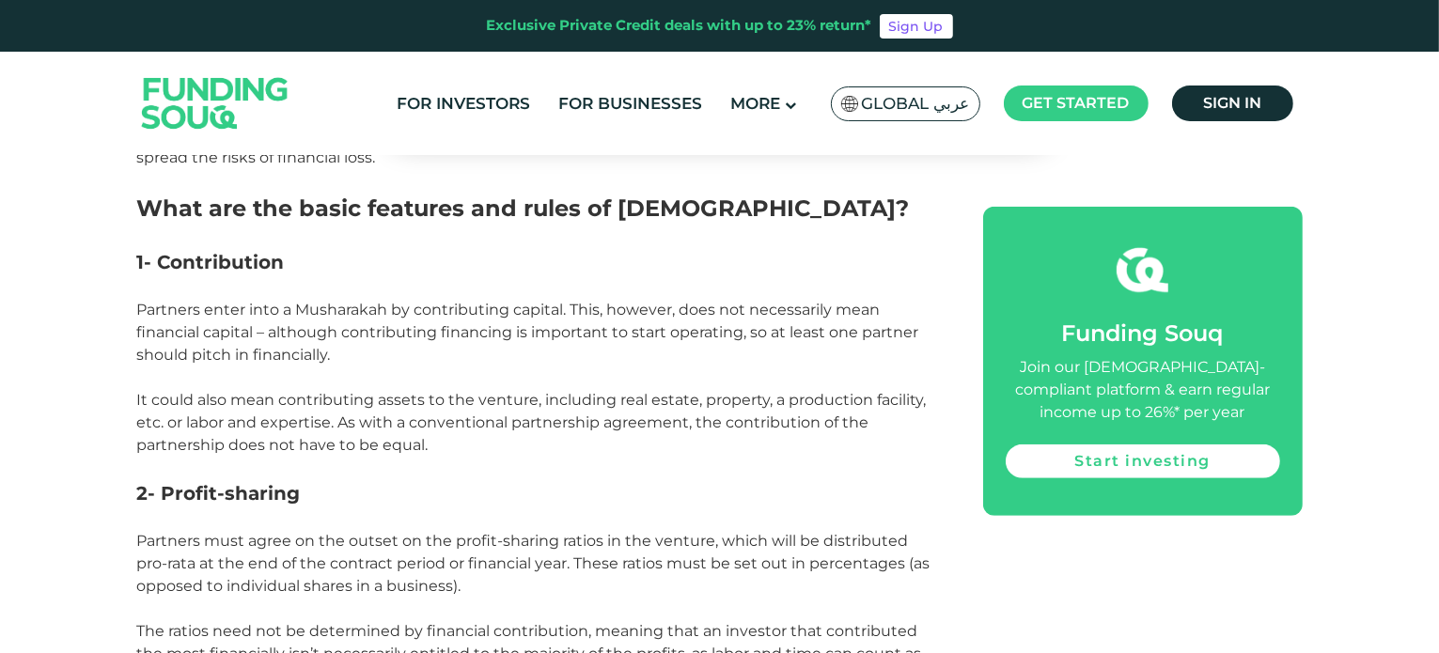
scroll to position [1128, 0]
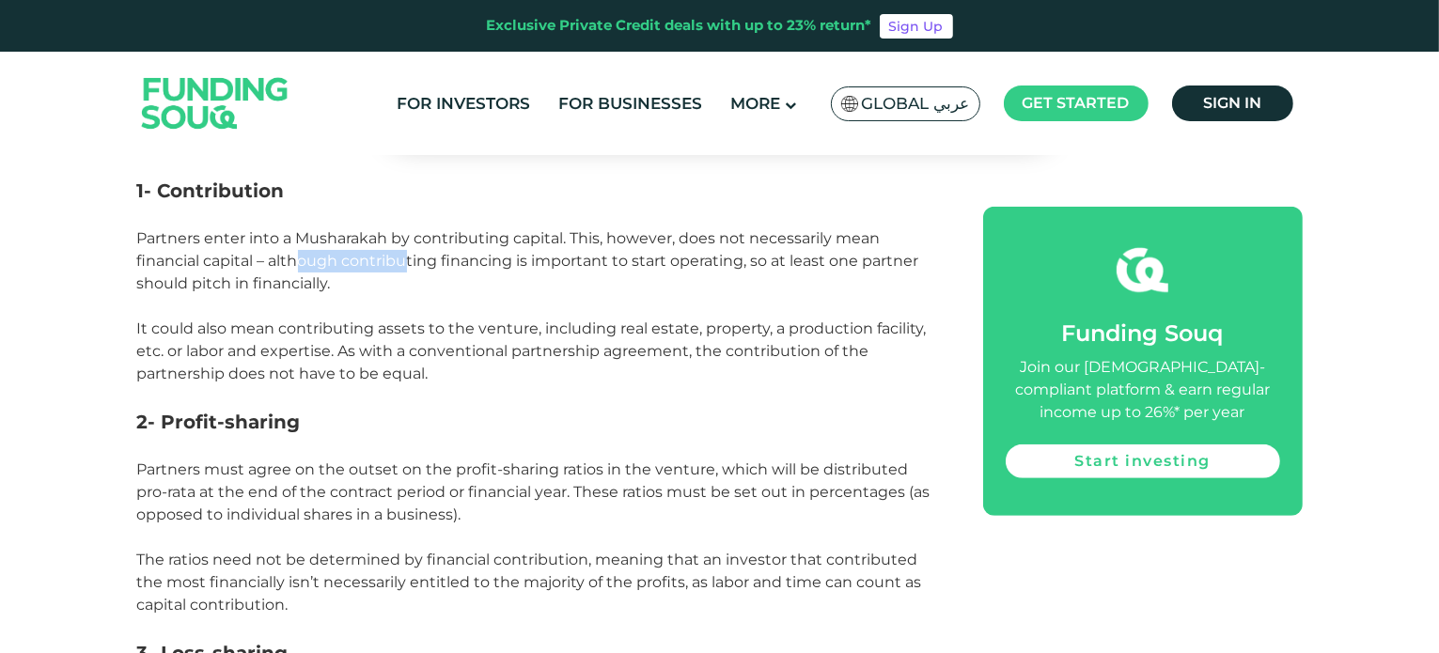
drag, startPoint x: 304, startPoint y: 229, endPoint x: 417, endPoint y: 229, distance: 113.8
click at [413, 230] on p "Partners enter into a Musharakah by contributing capital. This, however, does n…" at bounding box center [539, 262] width 804 height 68
click at [494, 229] on span "Partners enter into a Musharakah by contributing capital. This, however, does n…" at bounding box center [528, 260] width 782 height 63
click at [504, 229] on span "Partners enter into a Musharakah by contributing capital. This, however, does n…" at bounding box center [528, 260] width 782 height 63
click at [521, 229] on span "Partners enter into a Musharakah by contributing capital. This, however, does n…" at bounding box center [528, 260] width 782 height 63
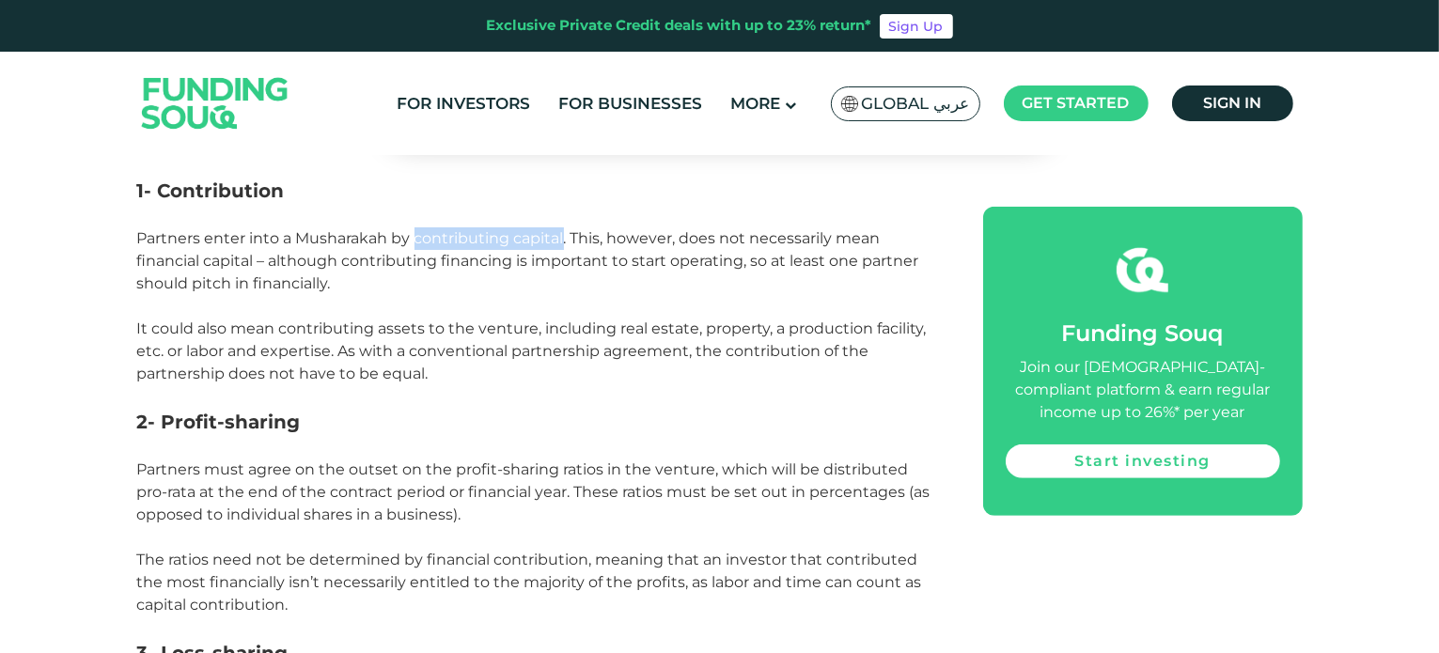
drag, startPoint x: 521, startPoint y: 222, endPoint x: 457, endPoint y: 221, distance: 63.9
click at [457, 229] on span "Partners enter into a Musharakah by contributing capital. This, however, does n…" at bounding box center [528, 260] width 782 height 63
